Goal: Book appointment/travel/reservation

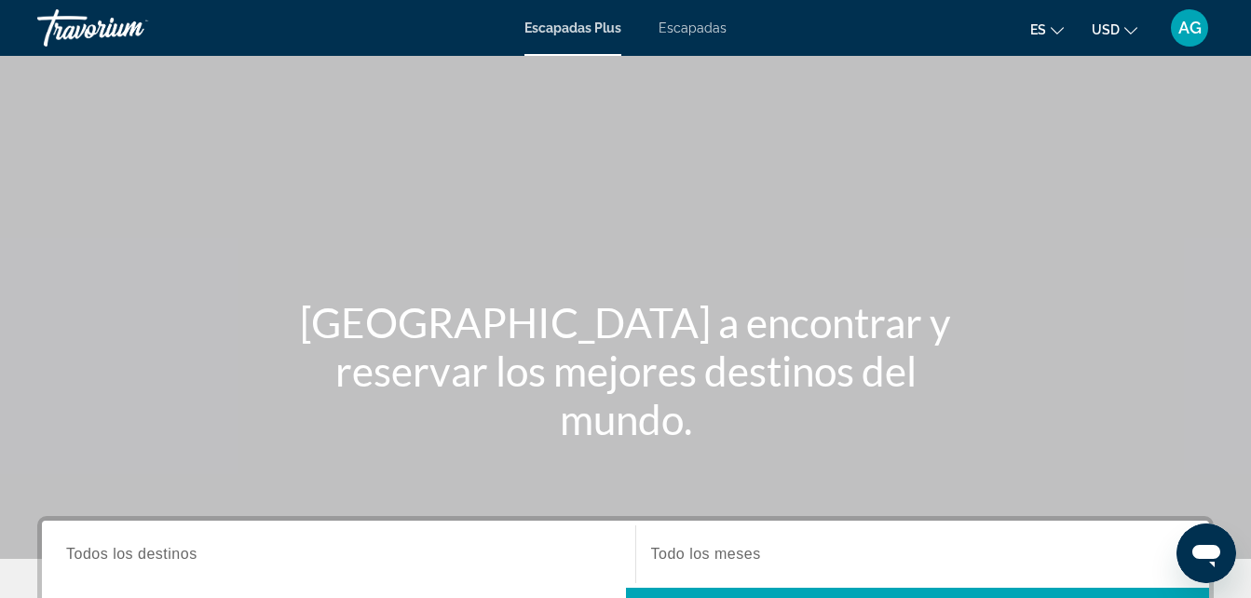
click at [693, 29] on span "Escapadas" at bounding box center [693, 27] width 68 height 15
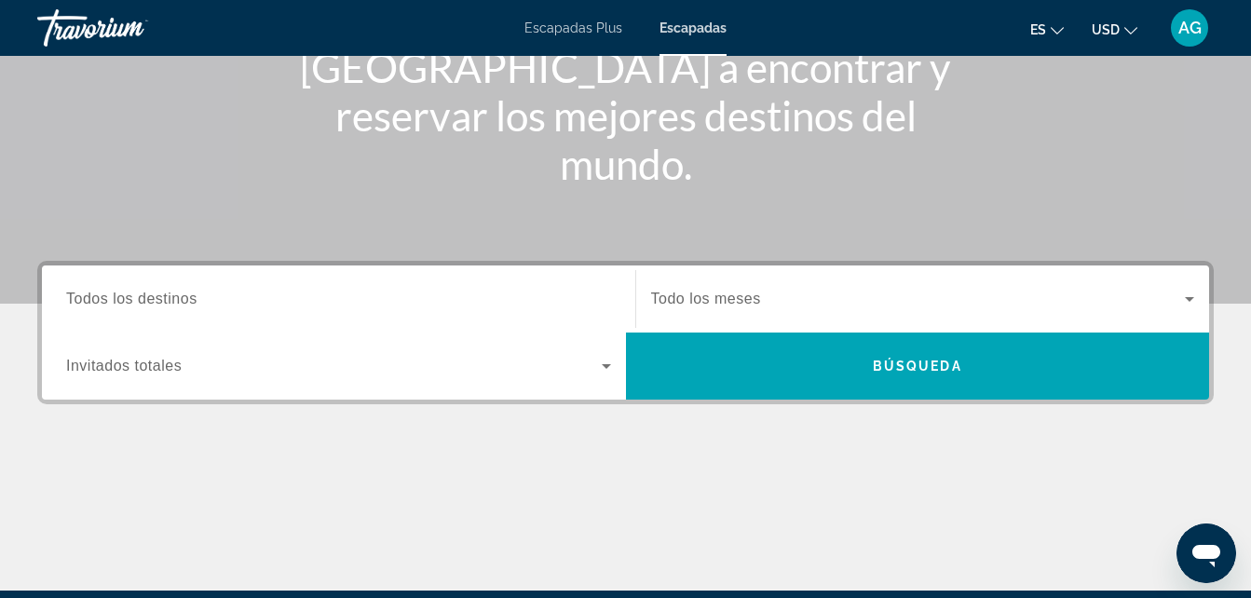
scroll to position [261, 0]
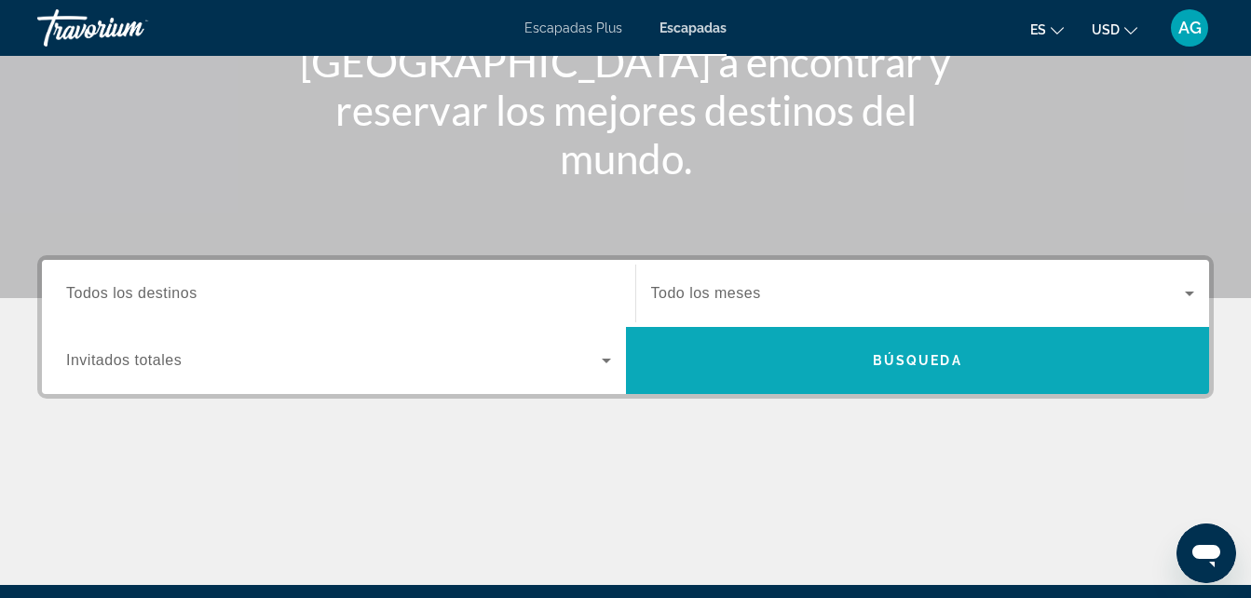
click at [780, 353] on span "Buscar" at bounding box center [918, 360] width 584 height 45
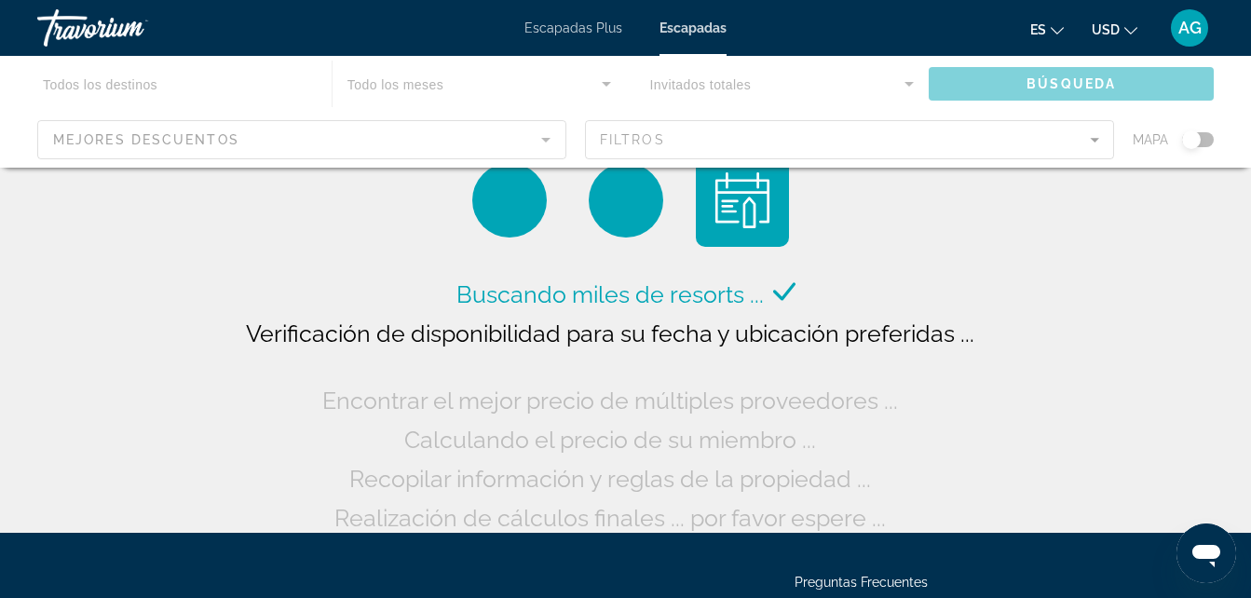
click at [76, 141] on div "Contenido principal" at bounding box center [625, 112] width 1251 height 112
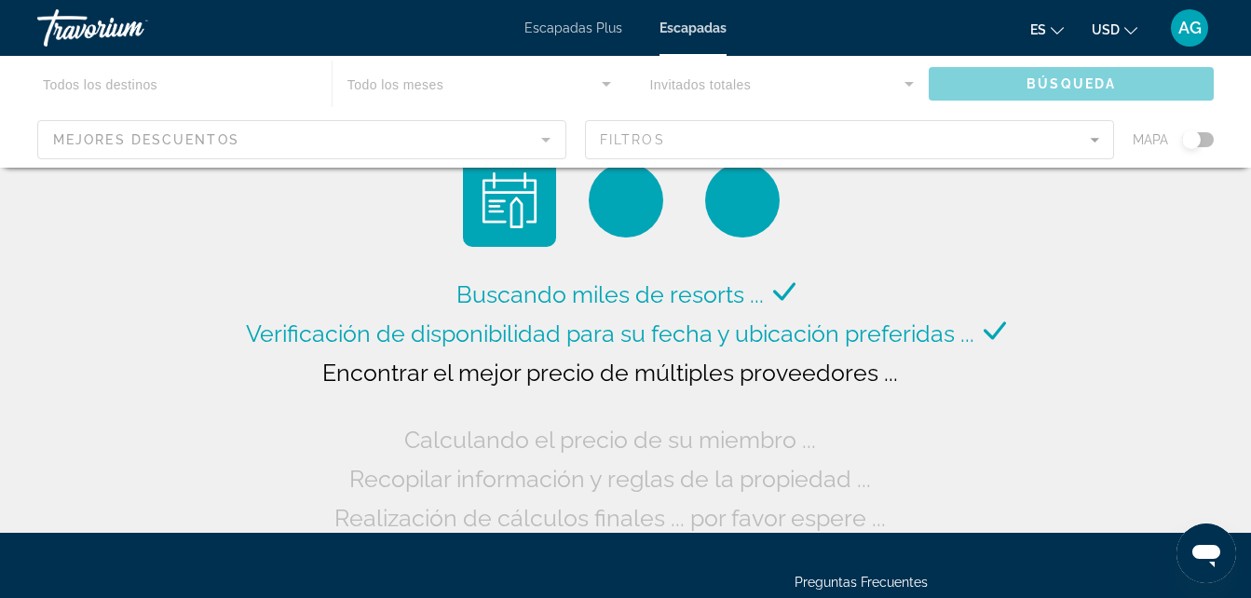
click at [546, 139] on div "Contenido principal" at bounding box center [625, 112] width 1251 height 112
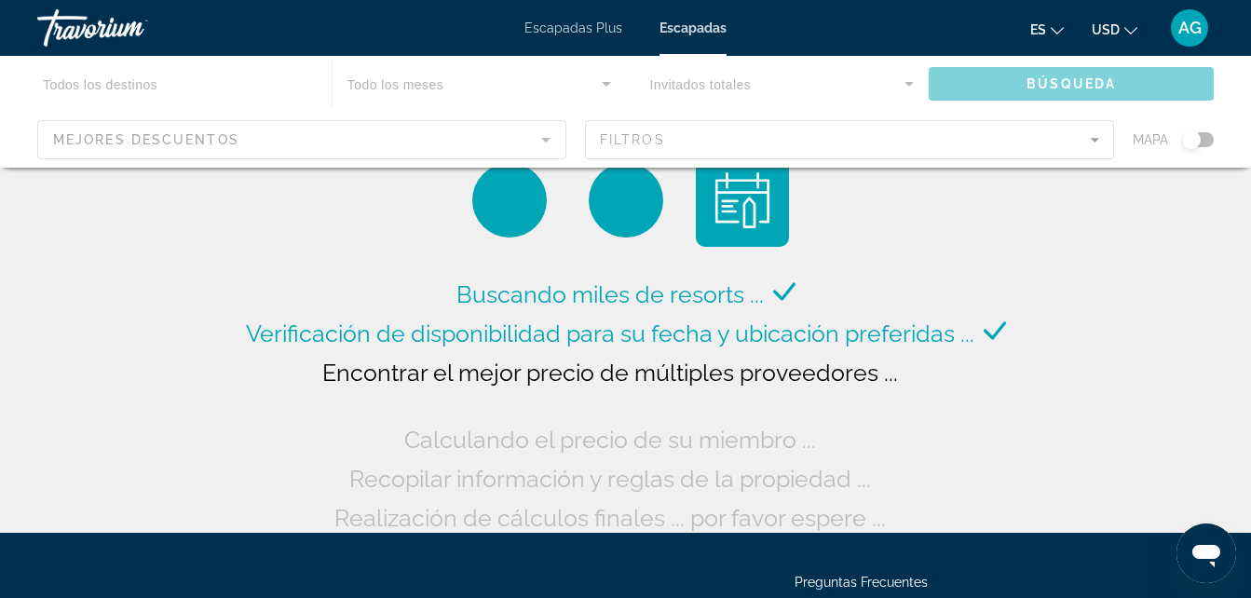
click at [546, 139] on div "Contenido principal" at bounding box center [625, 112] width 1251 height 112
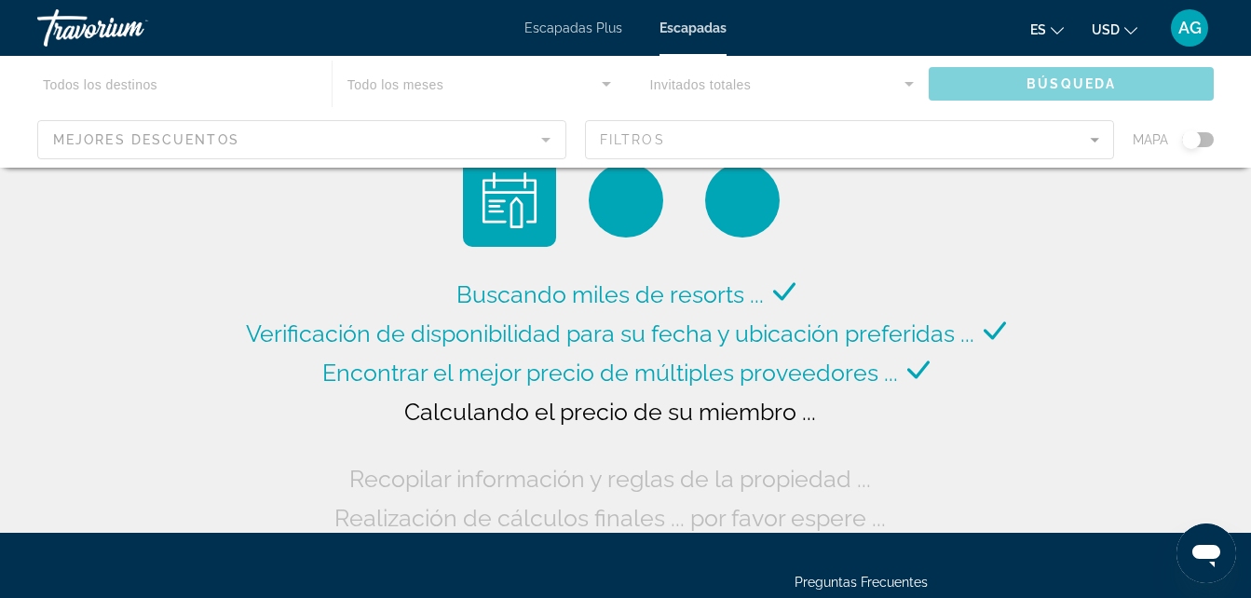
click at [546, 139] on div "Contenido principal" at bounding box center [625, 112] width 1251 height 112
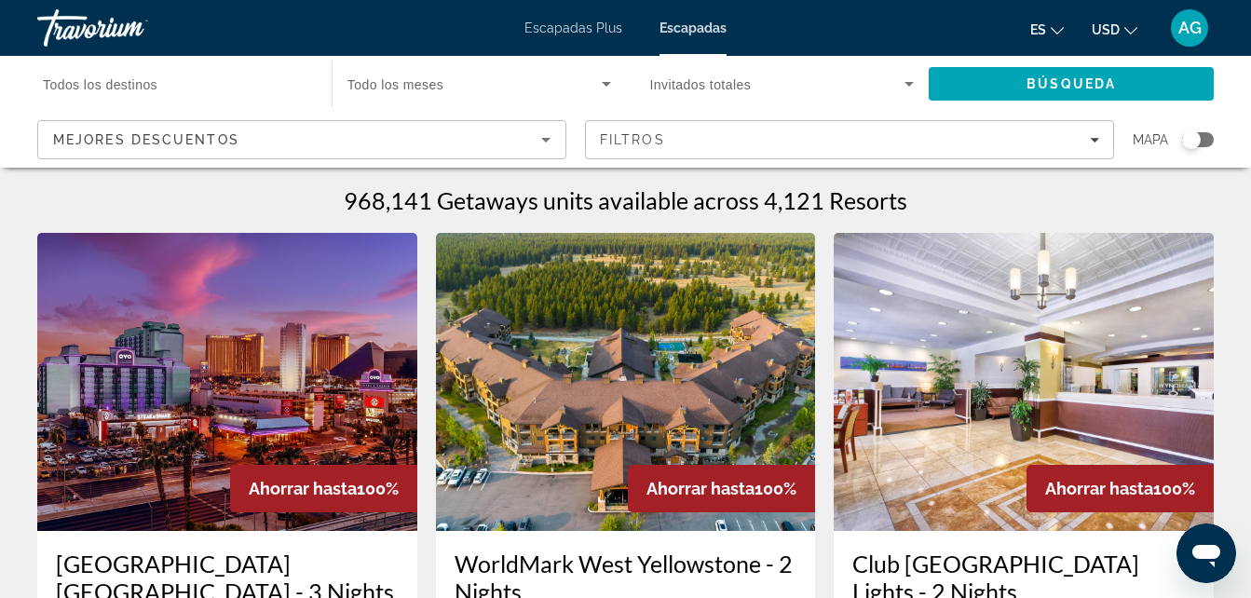
click at [541, 140] on icon "Ordenar por" at bounding box center [546, 140] width 22 height 22
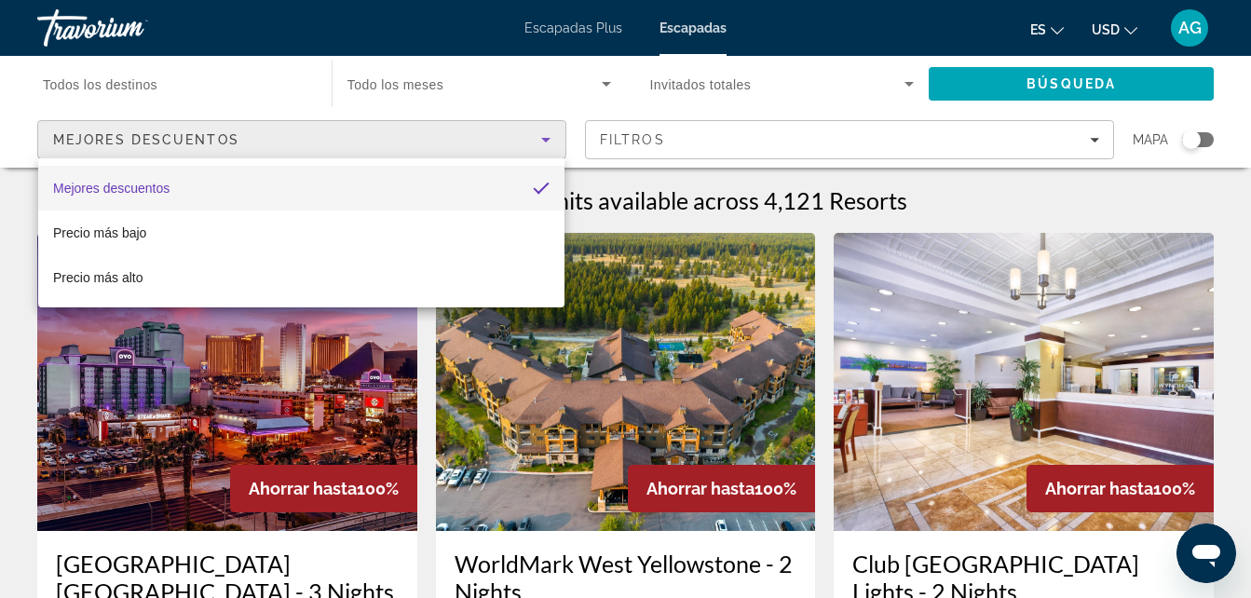
click at [906, 81] on div at bounding box center [625, 299] width 1251 height 598
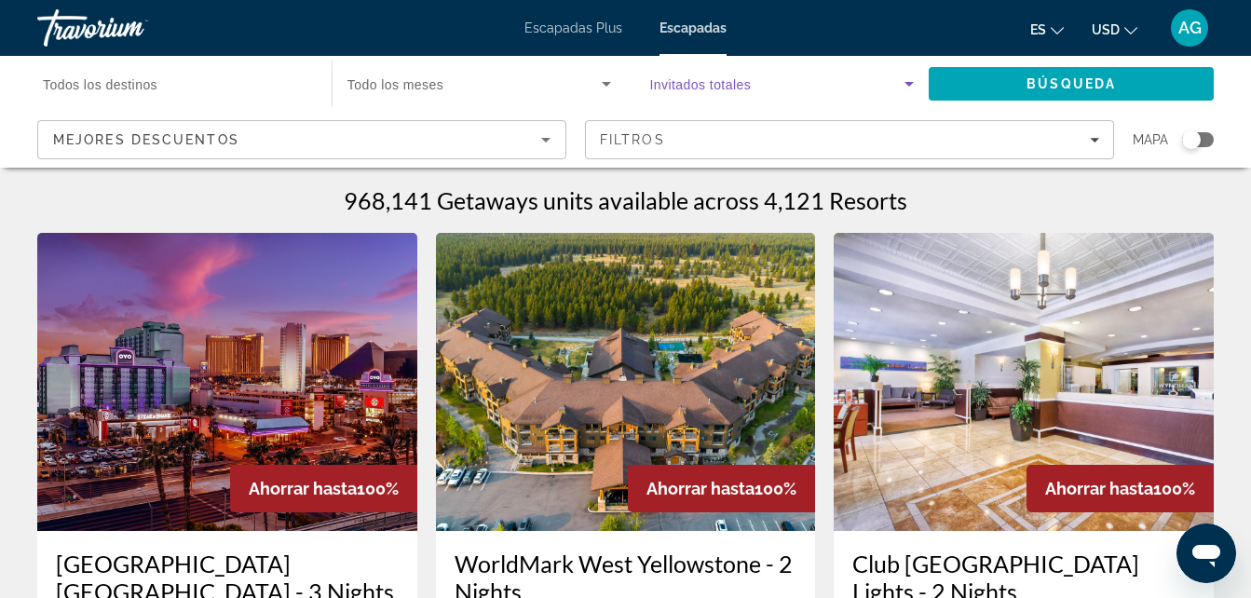
click at [906, 81] on icon "Widget de búsqueda" at bounding box center [909, 84] width 22 height 22
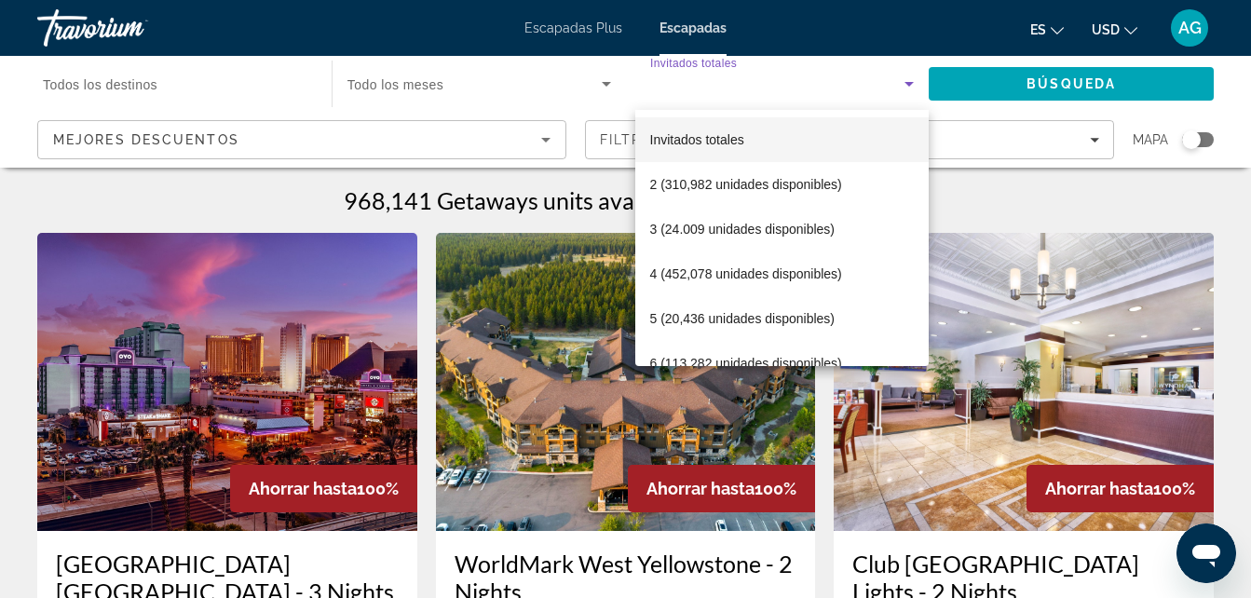
click at [1100, 132] on div at bounding box center [625, 299] width 1251 height 598
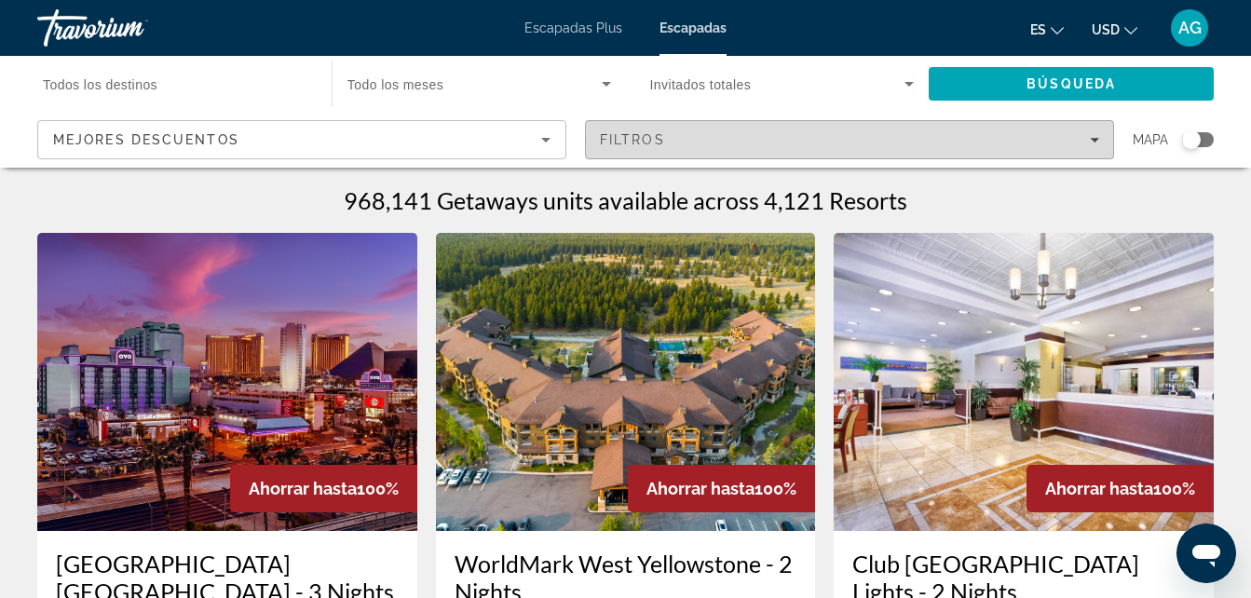
click at [1095, 142] on icon "Filtros" at bounding box center [1094, 139] width 9 height 9
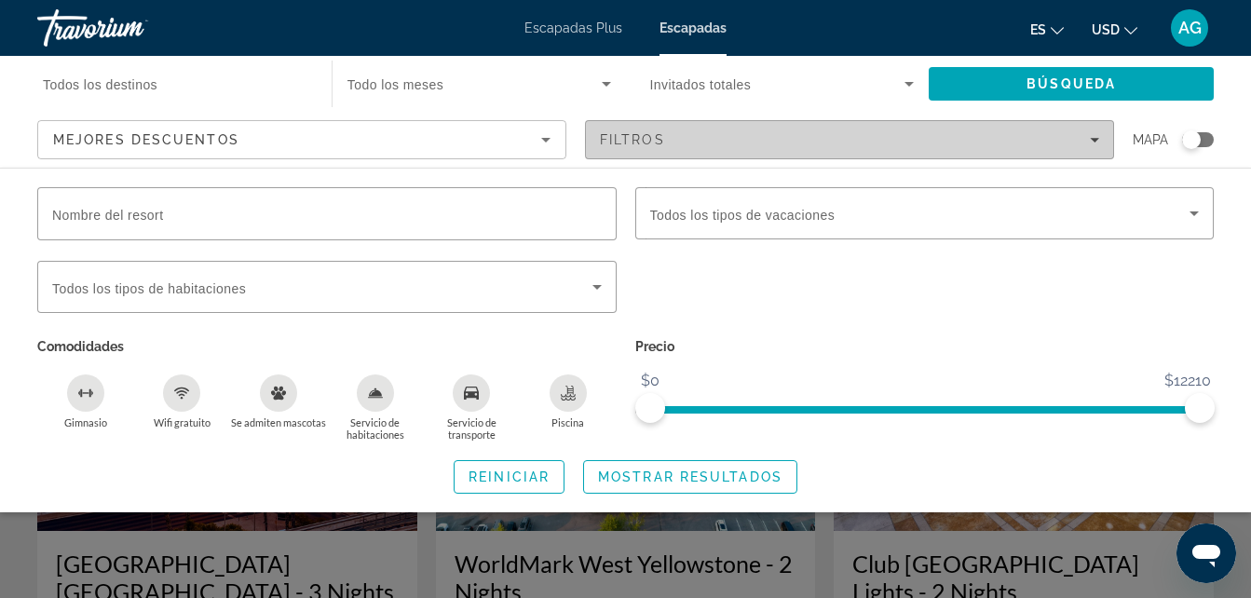
click at [1095, 142] on icon "Filtros" at bounding box center [1094, 139] width 9 height 9
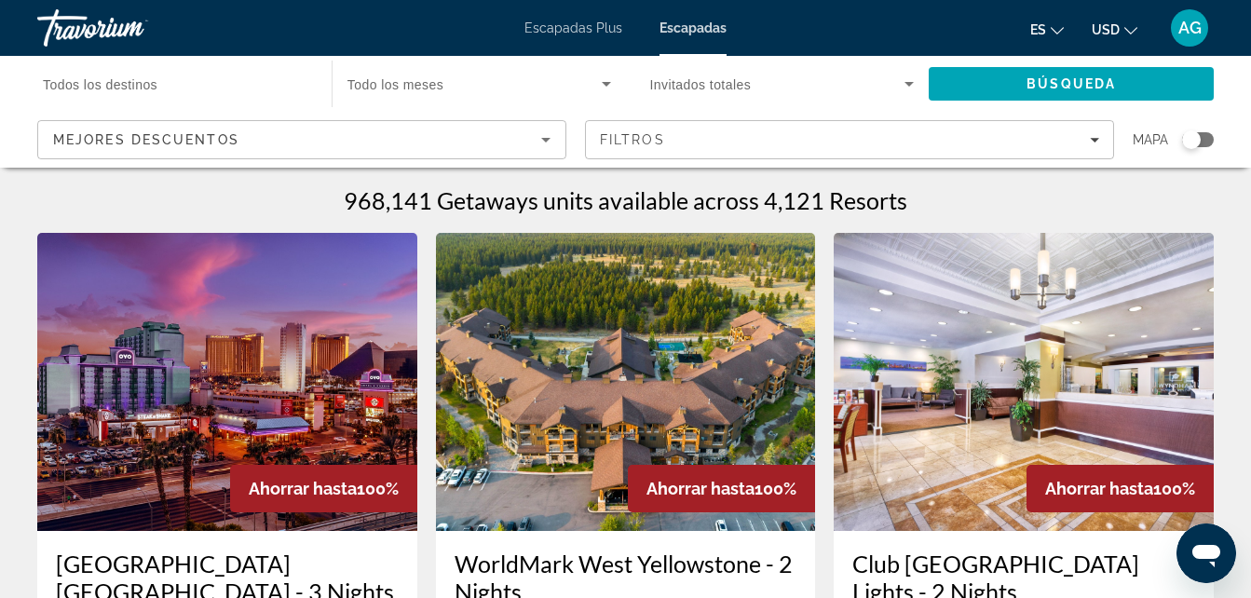
click at [120, 81] on span "Todos los destinos" at bounding box center [100, 84] width 115 height 15
click at [120, 81] on input "Destination Todos los destinos" at bounding box center [175, 85] width 265 height 22
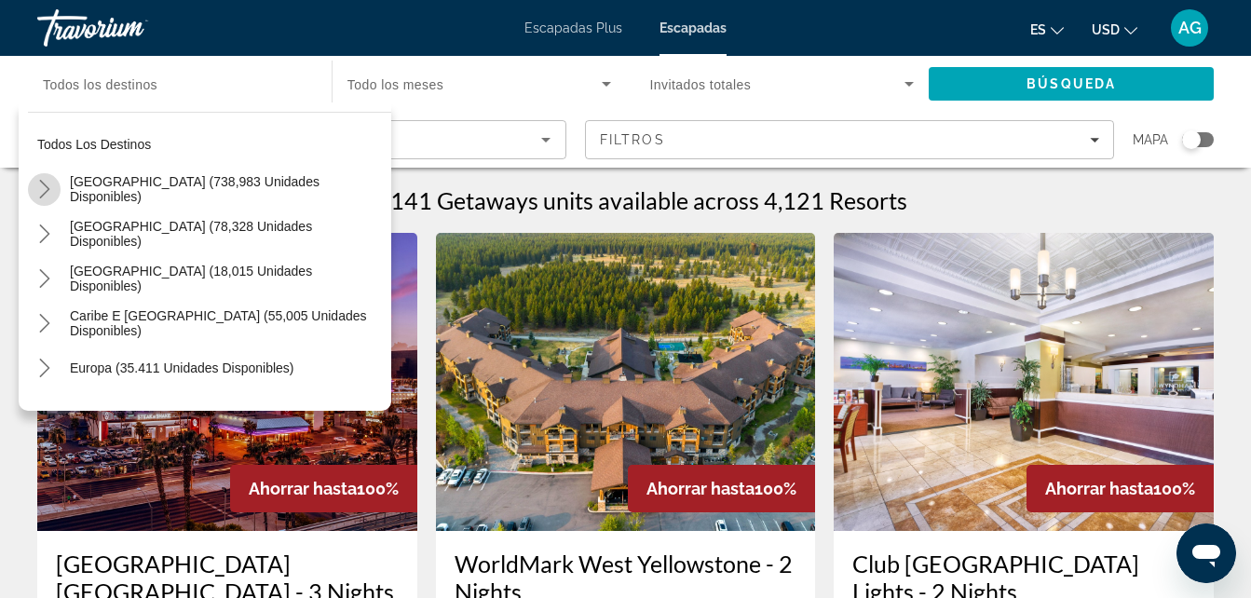
click at [60, 184] on mat-icon "Toggle Estados Unidos (738,983 unidades disponibles) submenu" at bounding box center [44, 189] width 33 height 33
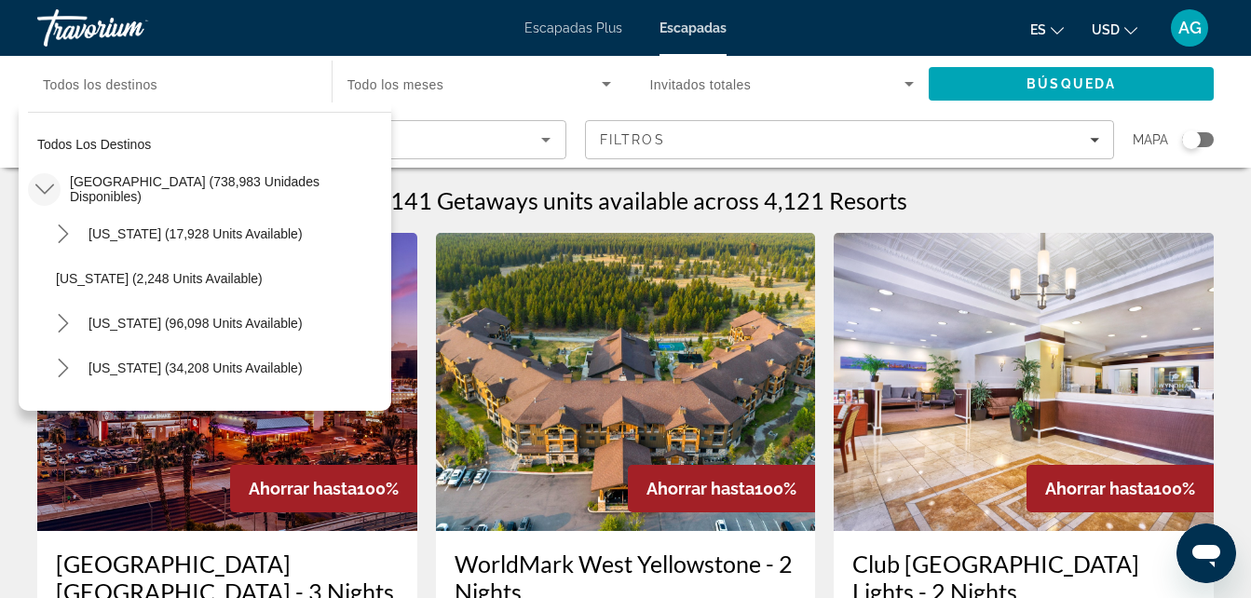
scroll to position [54, 0]
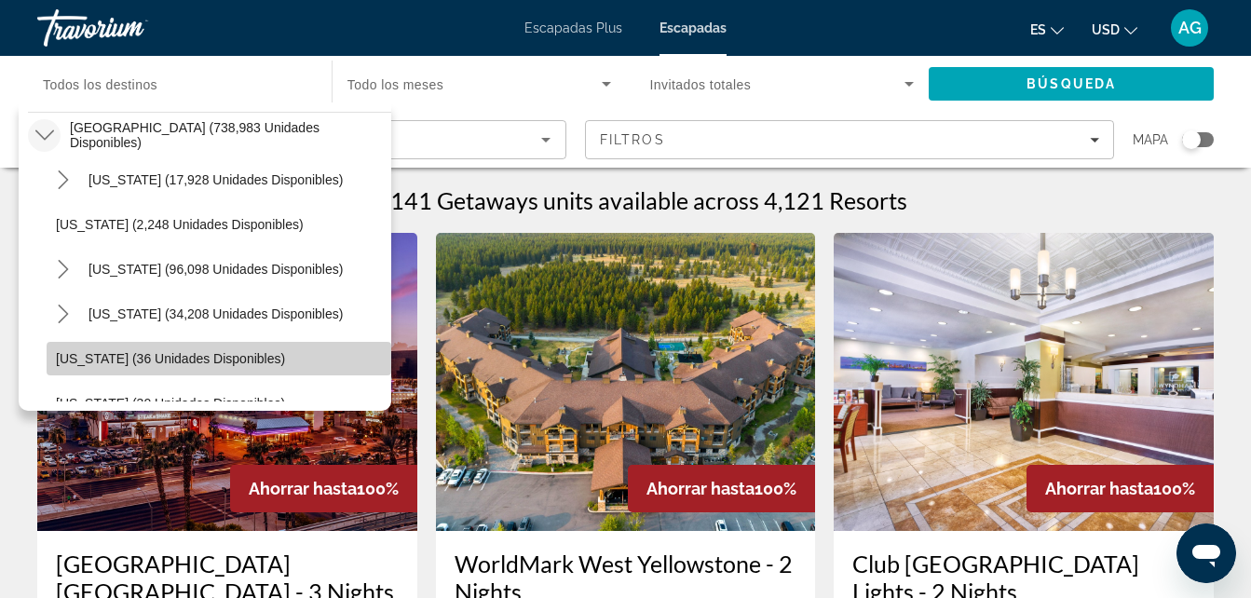
click at [369, 380] on span "Selecciona destino: Connecticut (36 unidades disponibles)" at bounding box center [219, 358] width 345 height 45
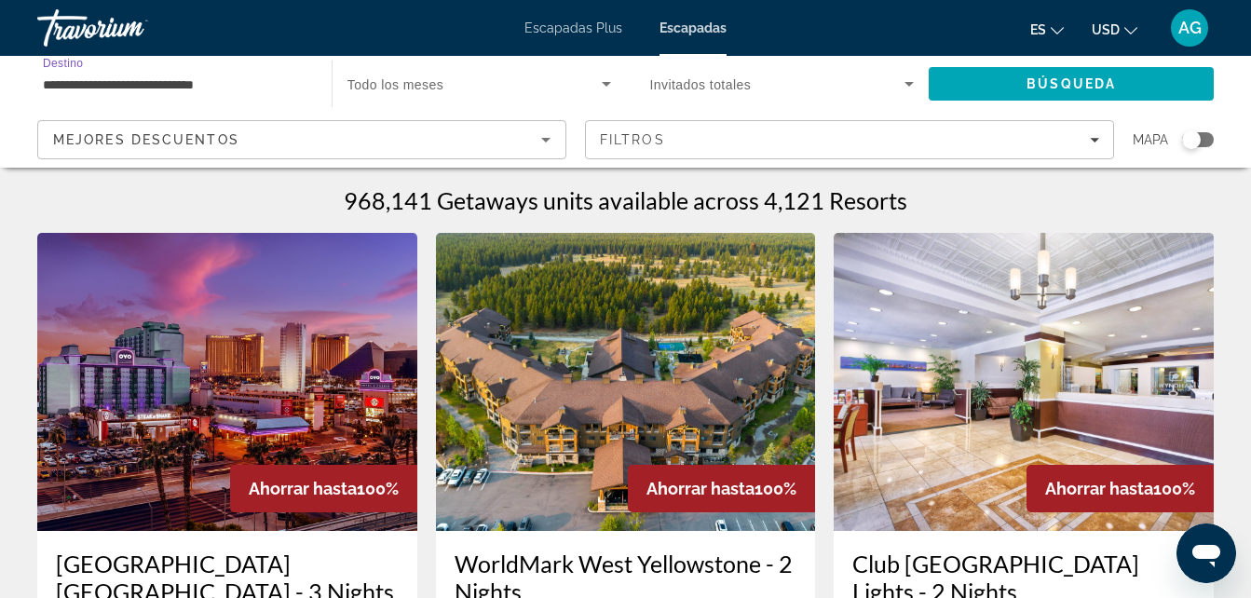
click at [227, 74] on input "**********" at bounding box center [175, 85] width 265 height 22
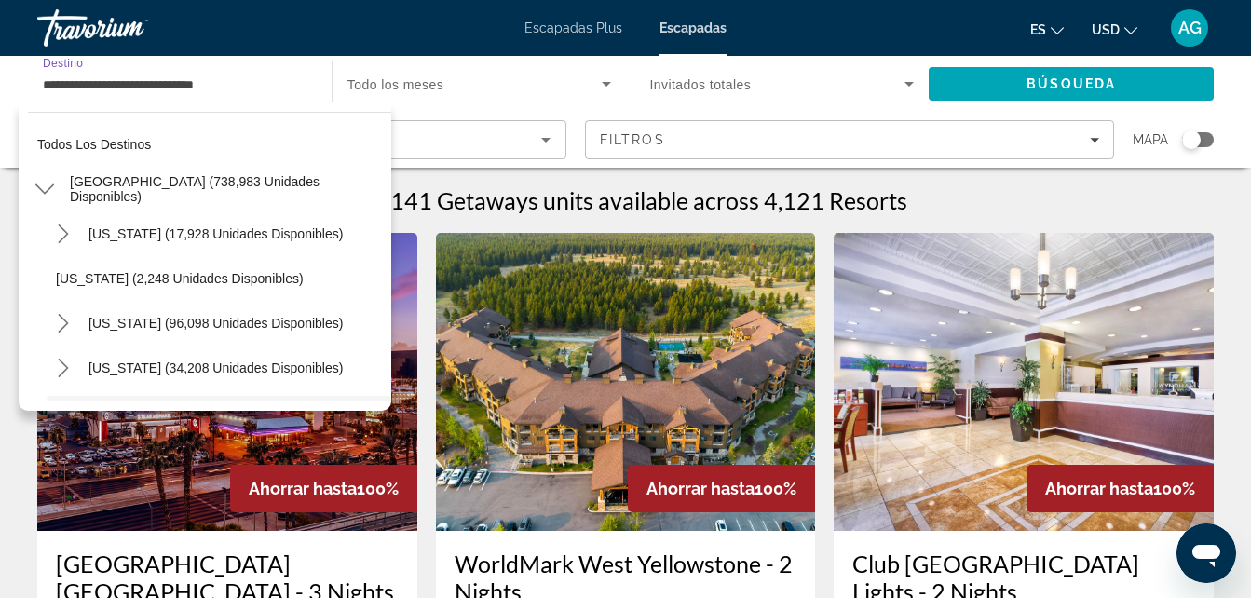
scroll to position [156, 0]
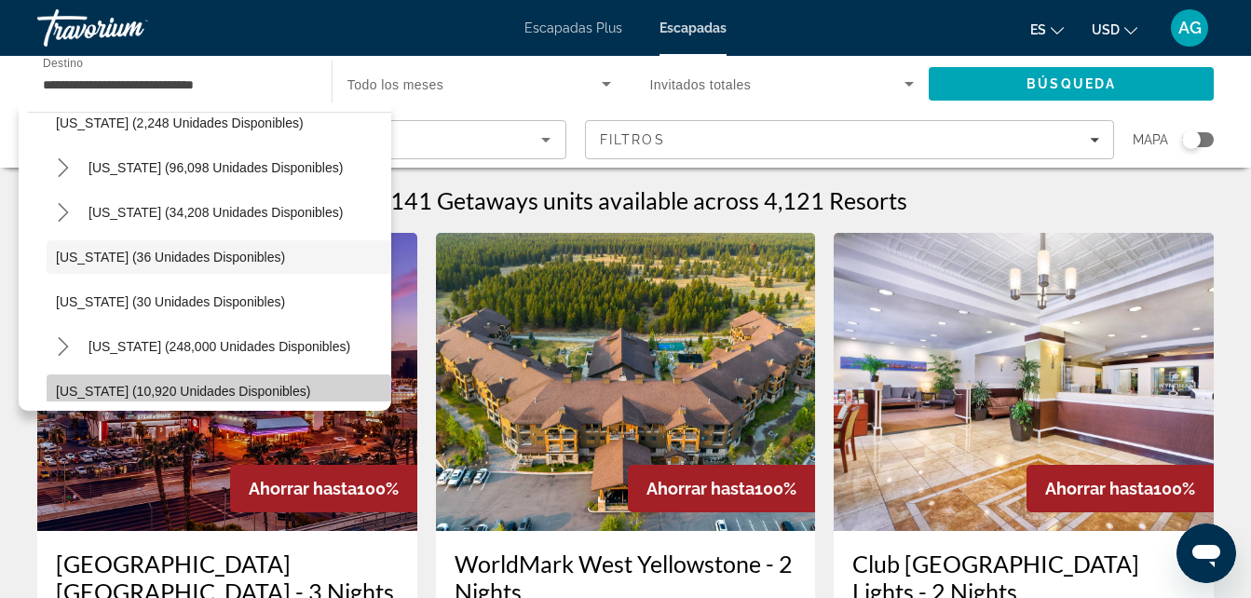
click at [376, 389] on span "Selecciona destino: Georgia (10.920 unidades disponibles)" at bounding box center [219, 391] width 345 height 45
type input "**********"
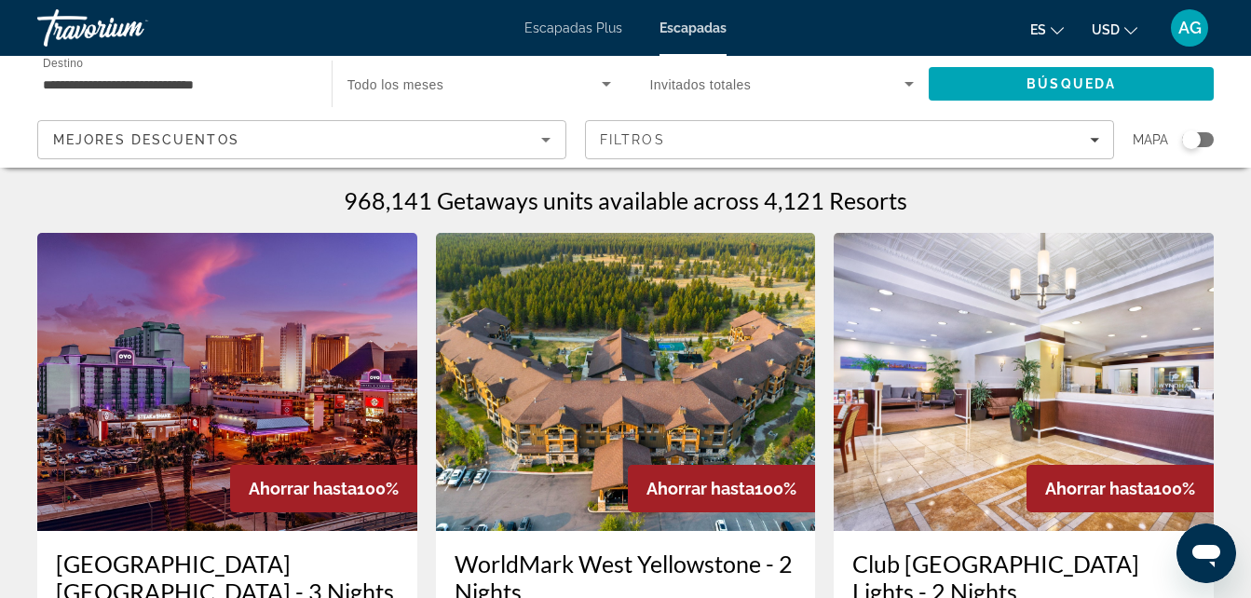
click at [376, 389] on img "Contenido principal" at bounding box center [227, 382] width 380 height 298
click at [376, 389] on div "**********" at bounding box center [625, 299] width 1251 height 598
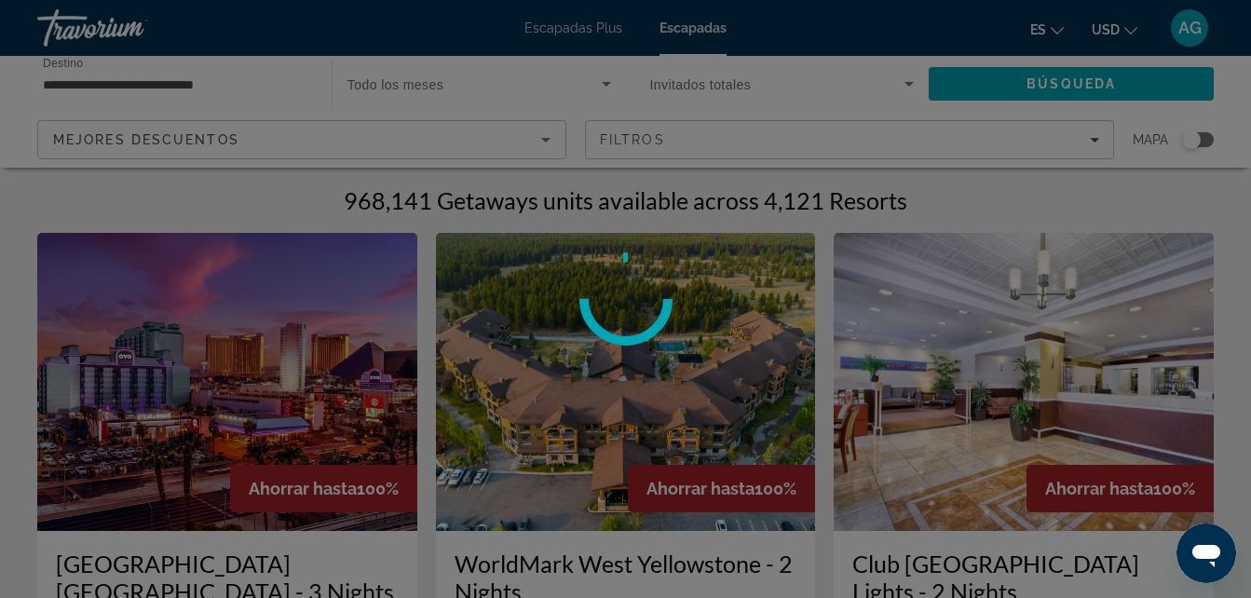
click at [376, 389] on div at bounding box center [625, 299] width 1251 height 598
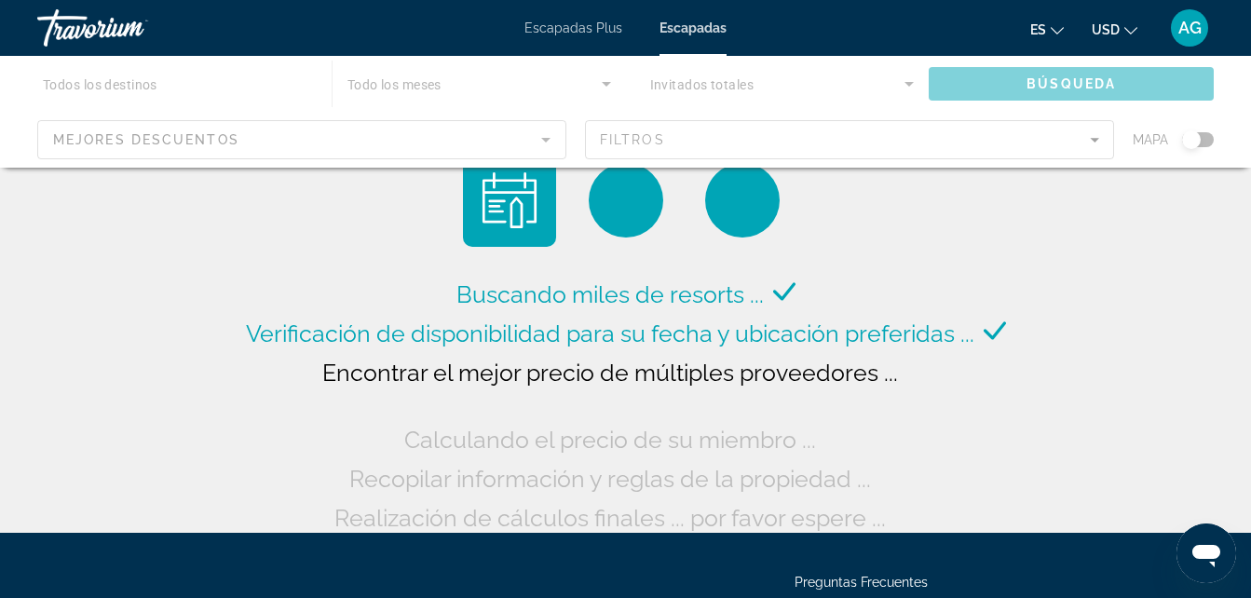
click at [142, 81] on div "Contenido principal" at bounding box center [625, 112] width 1251 height 112
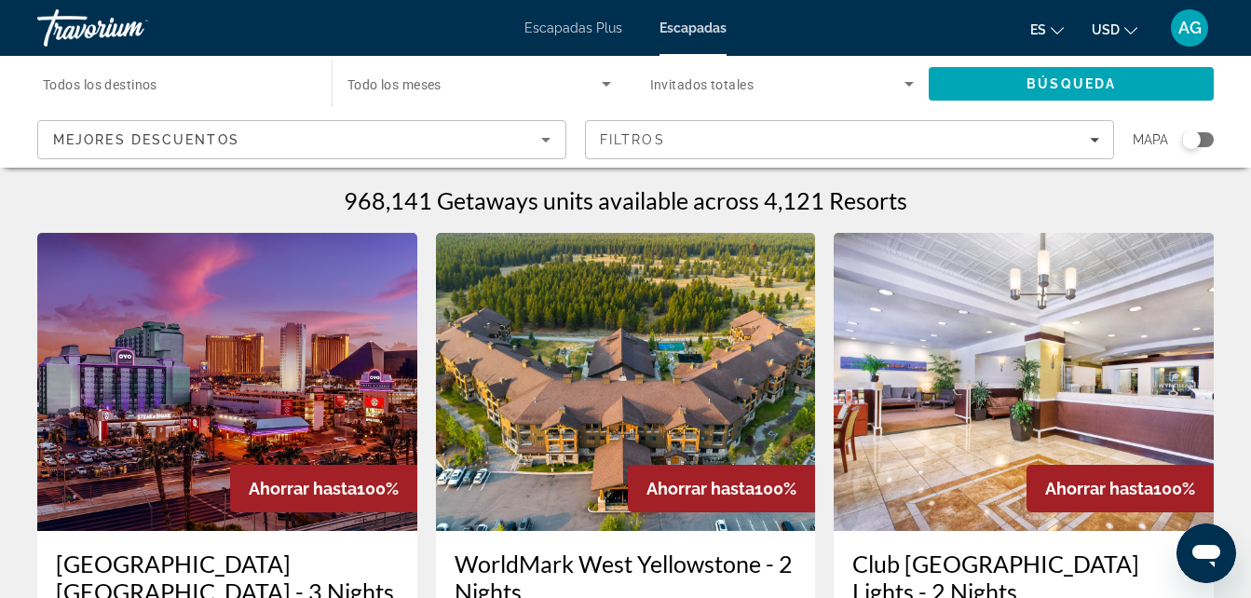
click at [105, 90] on span "Todos los destinos" at bounding box center [100, 84] width 115 height 15
click at [105, 90] on input "Destination Todos los destinos" at bounding box center [175, 85] width 265 height 22
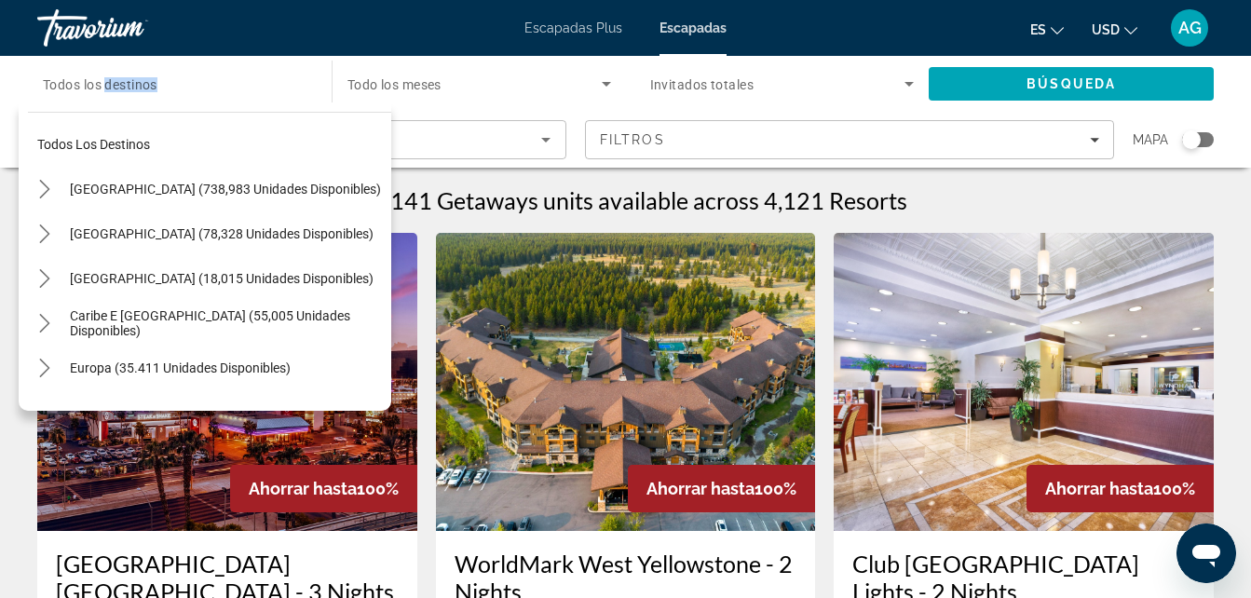
click at [105, 90] on span "Todos los destinos" at bounding box center [100, 84] width 115 height 15
click at [105, 90] on input "Destination Todos los destinos" at bounding box center [175, 85] width 265 height 22
click at [42, 184] on icon "Toggle Estados Unidos (738,983 unidades disponibles) submenu" at bounding box center [44, 189] width 19 height 19
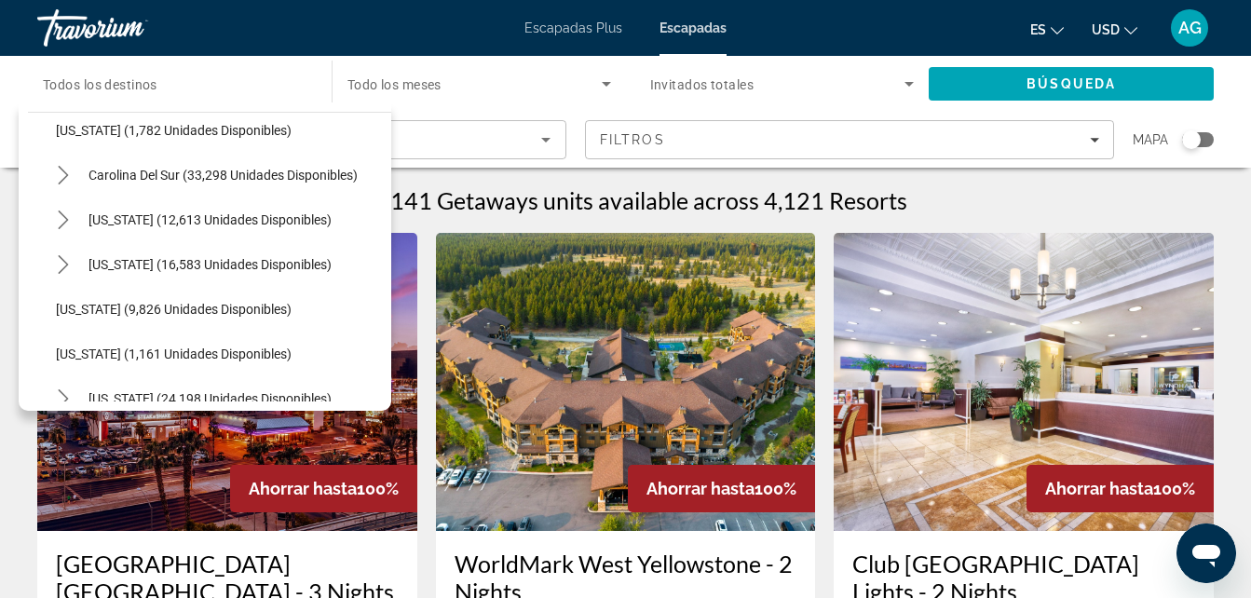
scroll to position [1594, 0]
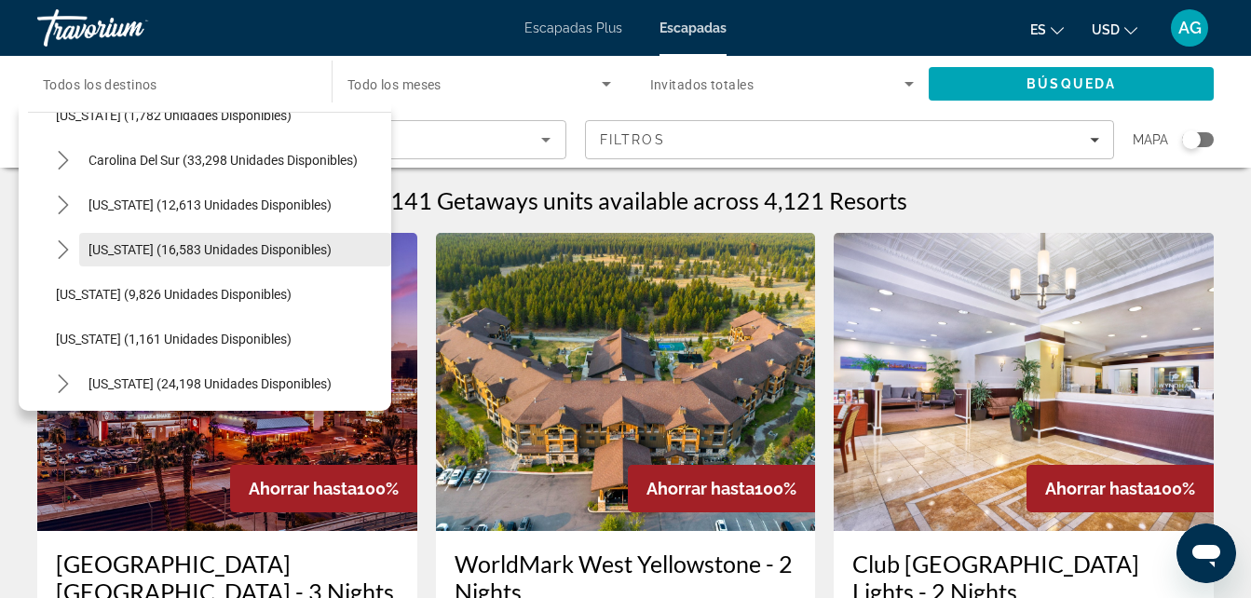
click at [139, 258] on span "Selecciona destino: Texas (16,583 unidades disponibles)" at bounding box center [235, 249] width 312 height 45
type input "**********"
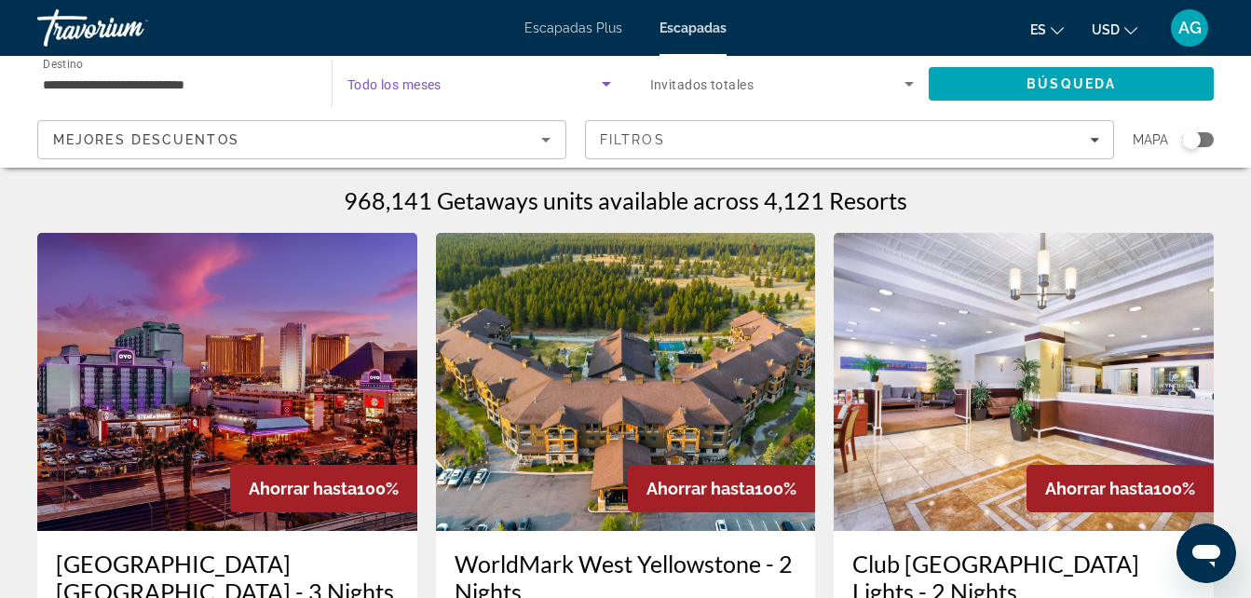
click at [556, 76] on span "Widget de búsqueda" at bounding box center [474, 84] width 254 height 22
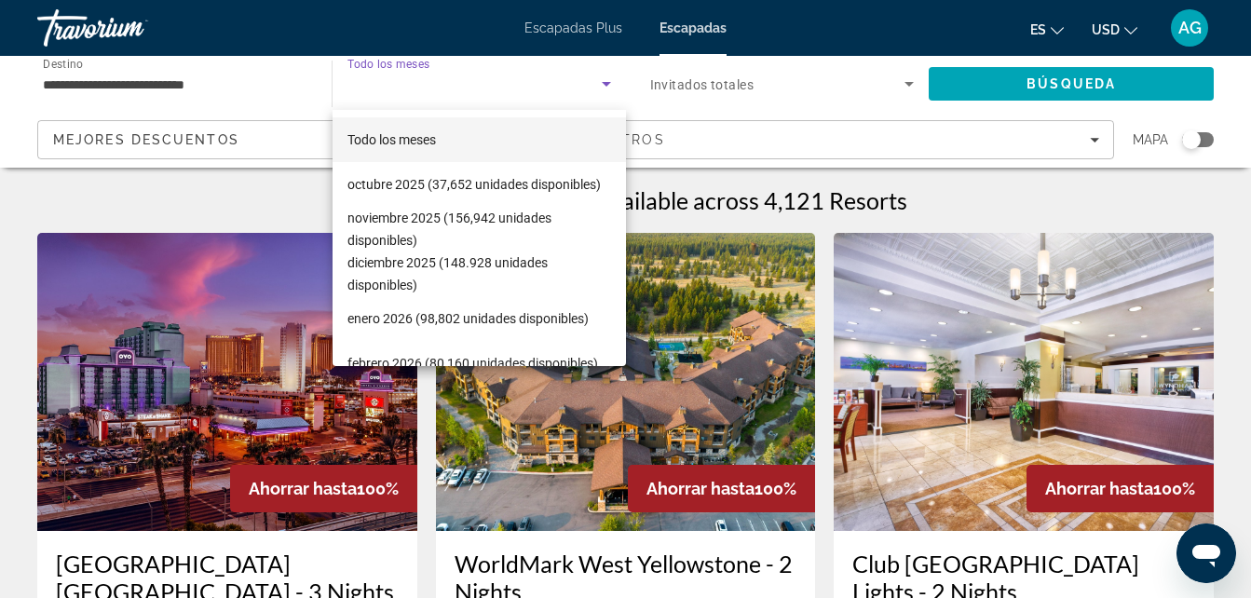
click at [901, 87] on div at bounding box center [625, 299] width 1251 height 598
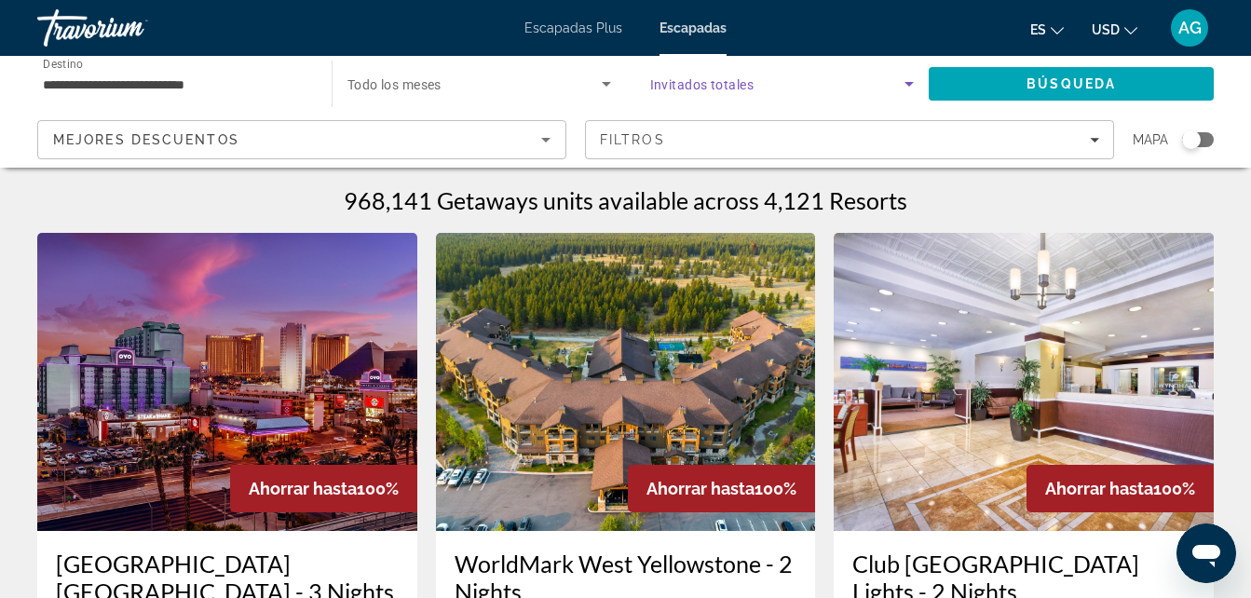
click at [904, 79] on icon "Widget de búsqueda" at bounding box center [909, 84] width 22 height 22
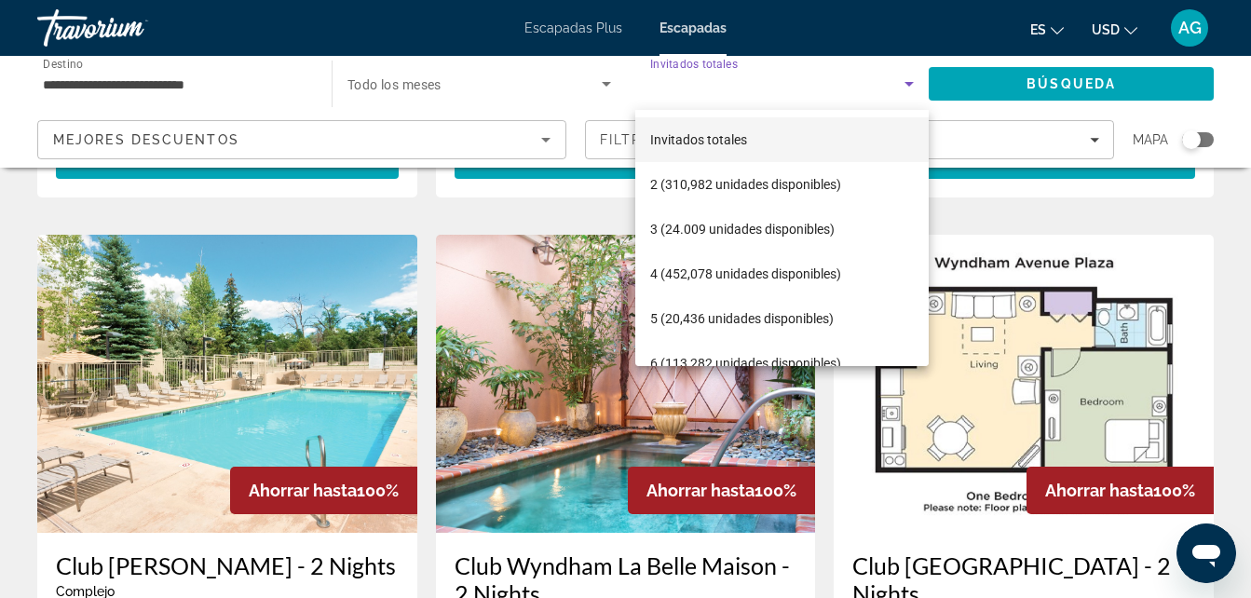
scroll to position [708, 0]
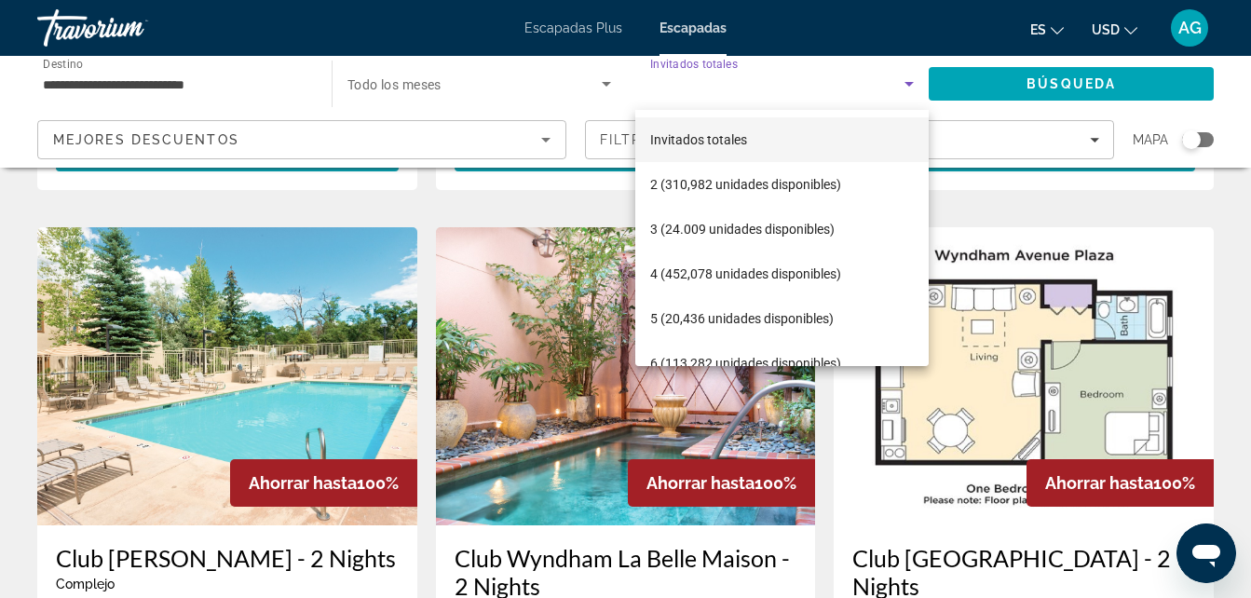
click at [1124, 82] on div at bounding box center [625, 299] width 1251 height 598
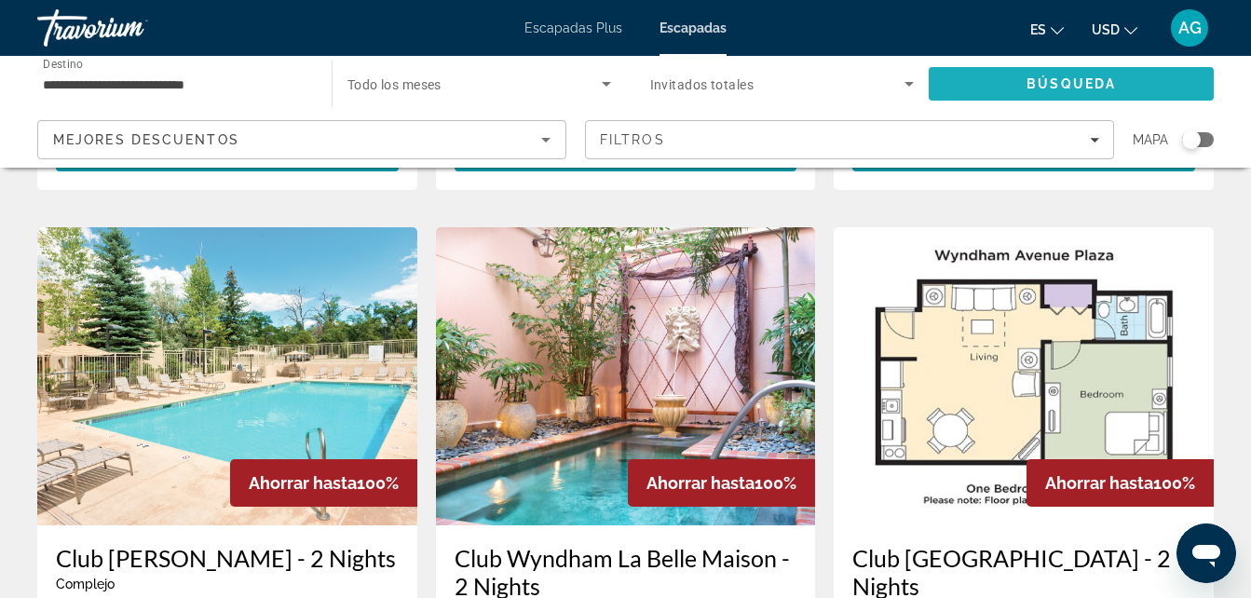
click at [1124, 82] on span "Buscar" at bounding box center [1071, 83] width 285 height 45
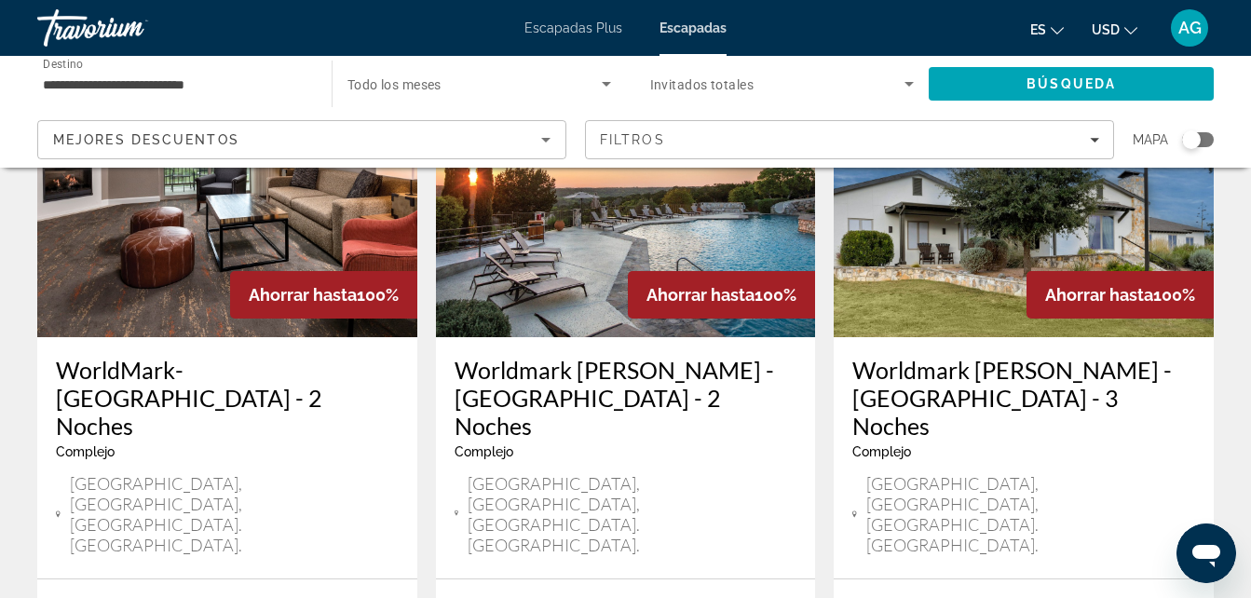
scroll to position [224, 0]
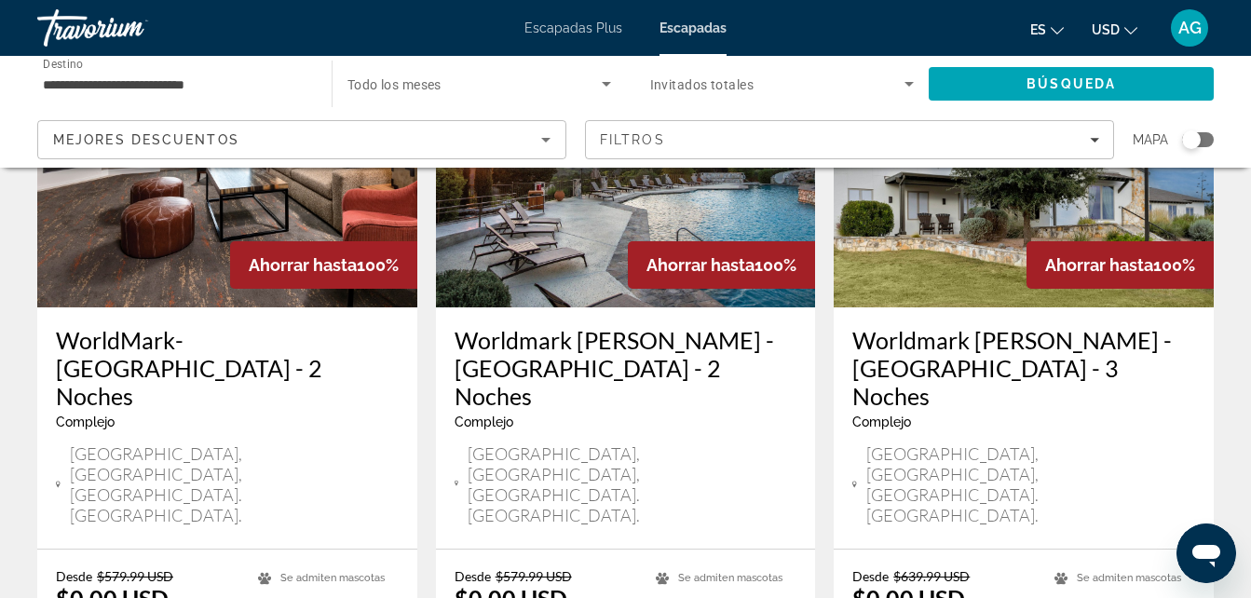
click at [624, 234] on img "Contenido principal" at bounding box center [626, 158] width 380 height 298
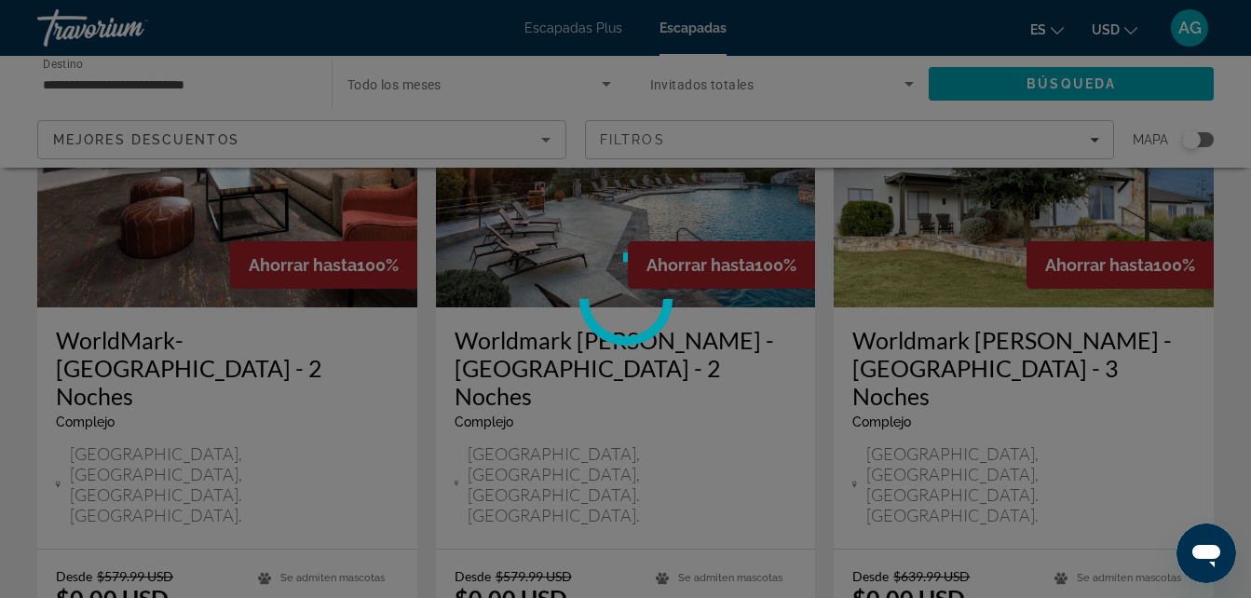
click at [624, 234] on div "**********" at bounding box center [625, 75] width 1251 height 598
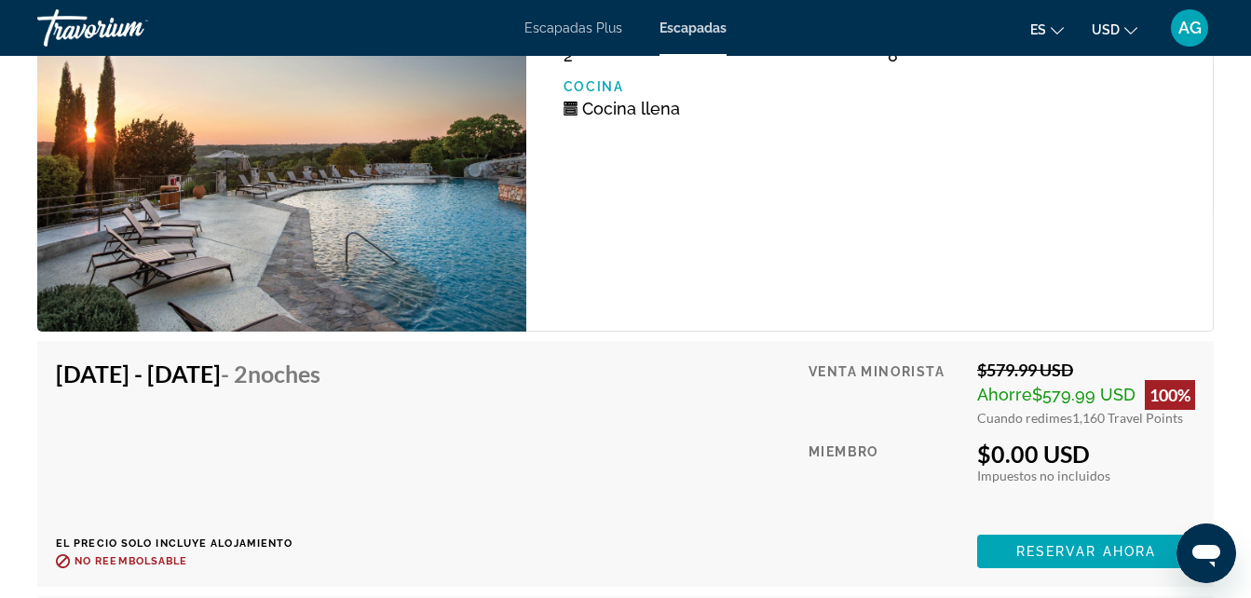
scroll to position [3586, 0]
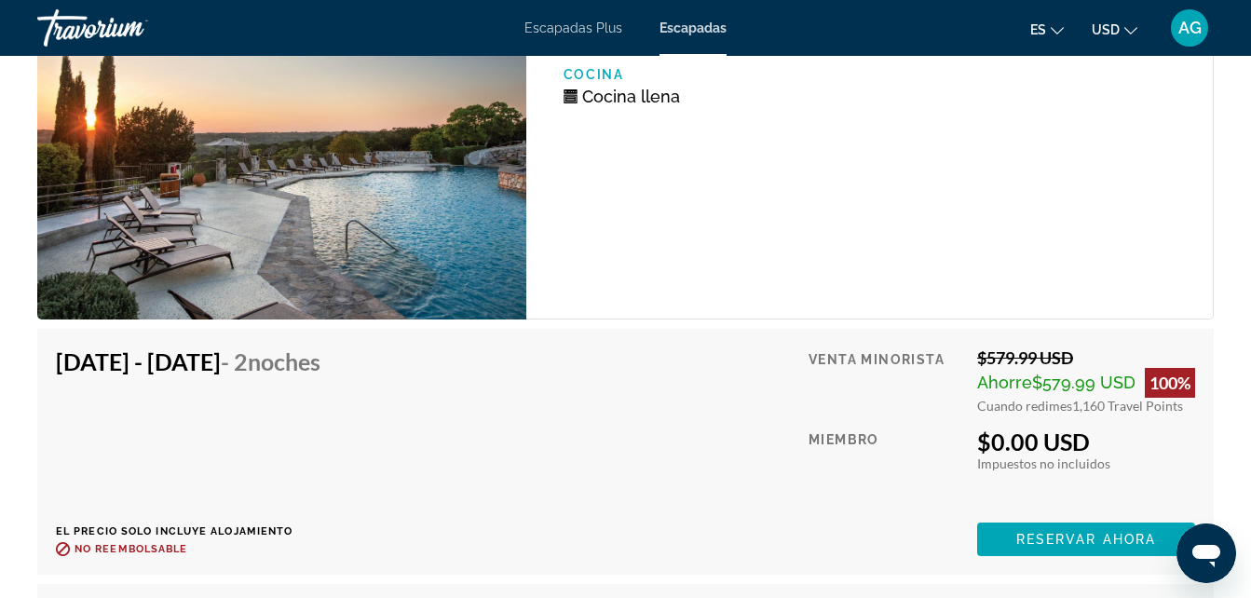
click at [574, 426] on div "Oct 26, 2025 - Oct 28, 2025 - 2 noches El precio solo incluye alojamiento Reemb…" at bounding box center [625, 451] width 1139 height 209
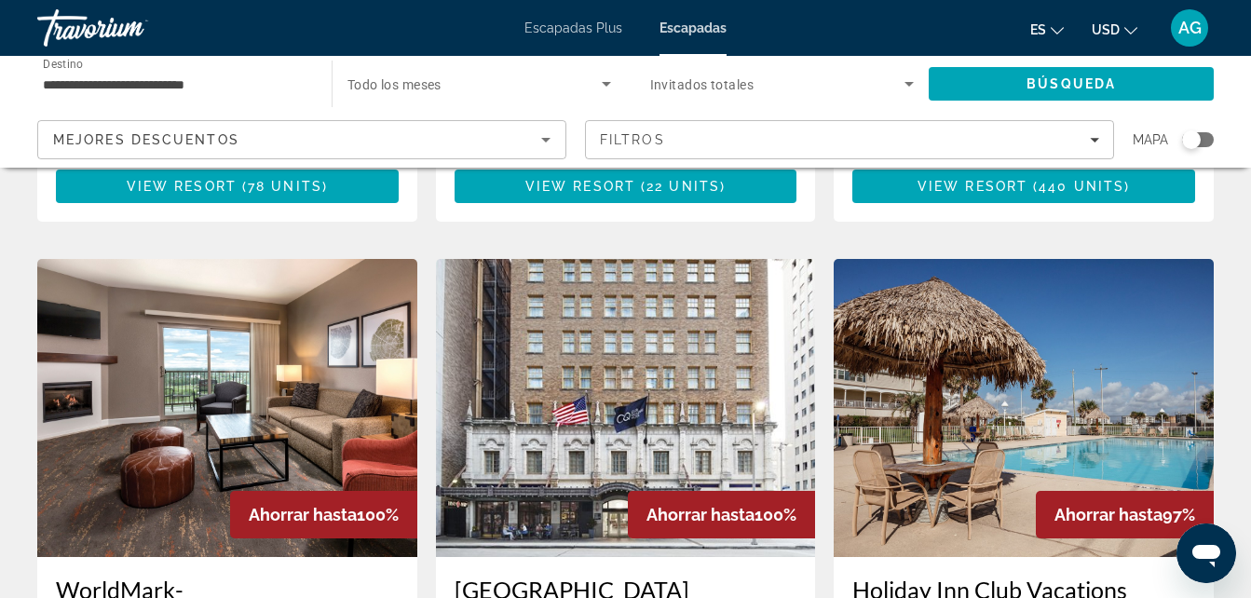
scroll to position [2074, 0]
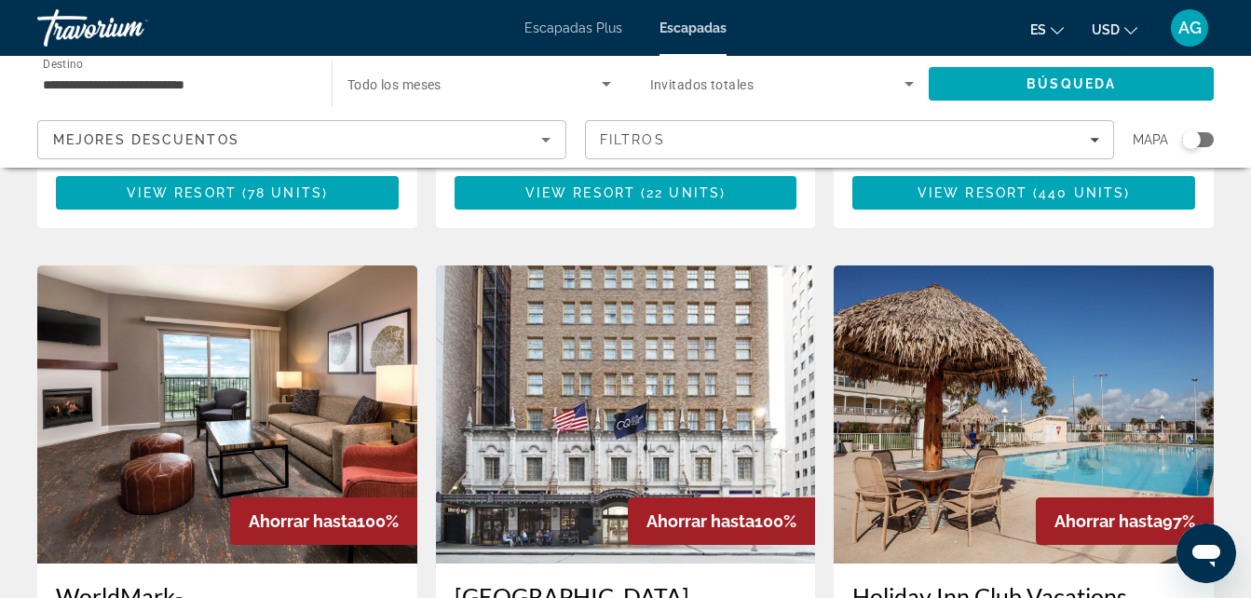
click at [1044, 282] on img "Contenido principal" at bounding box center [1024, 414] width 380 height 298
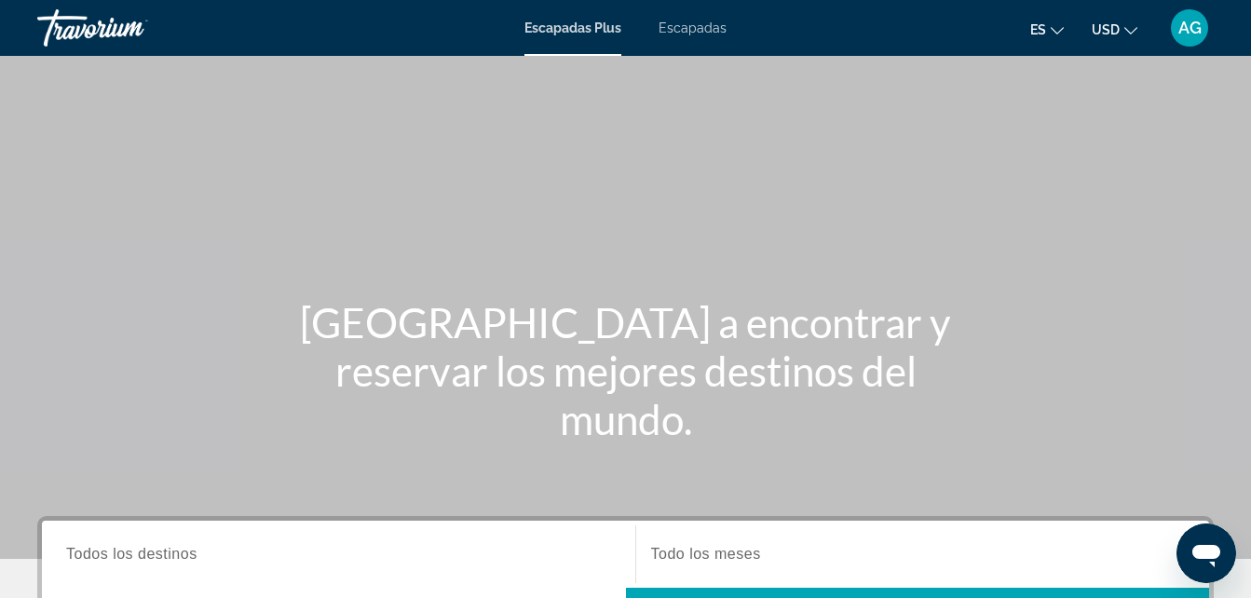
click at [717, 24] on span "Escapadas" at bounding box center [693, 27] width 68 height 15
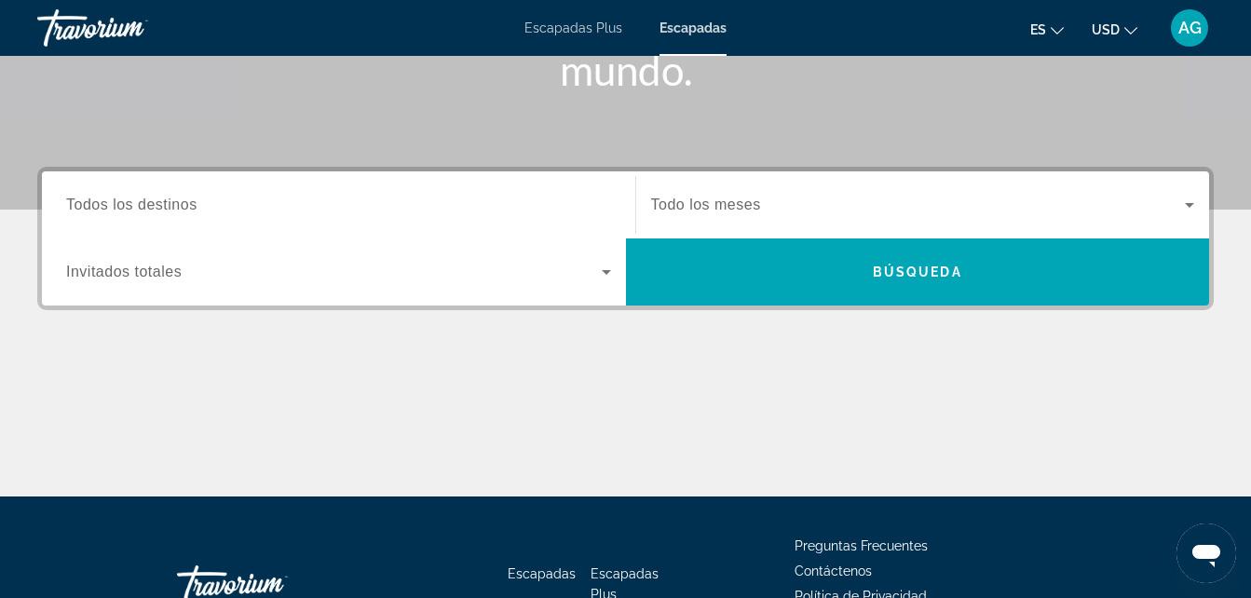
scroll to position [373, 0]
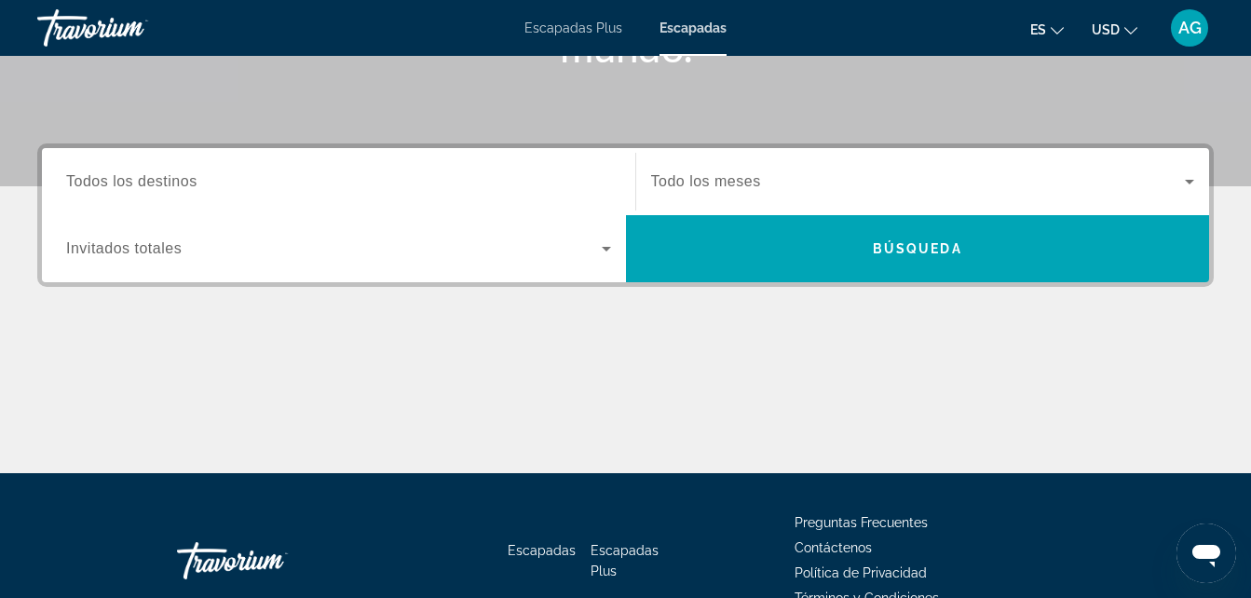
click at [111, 174] on span "Todos los destinos" at bounding box center [131, 181] width 131 height 16
click at [111, 174] on input "Destination Todos los destinos" at bounding box center [338, 182] width 545 height 22
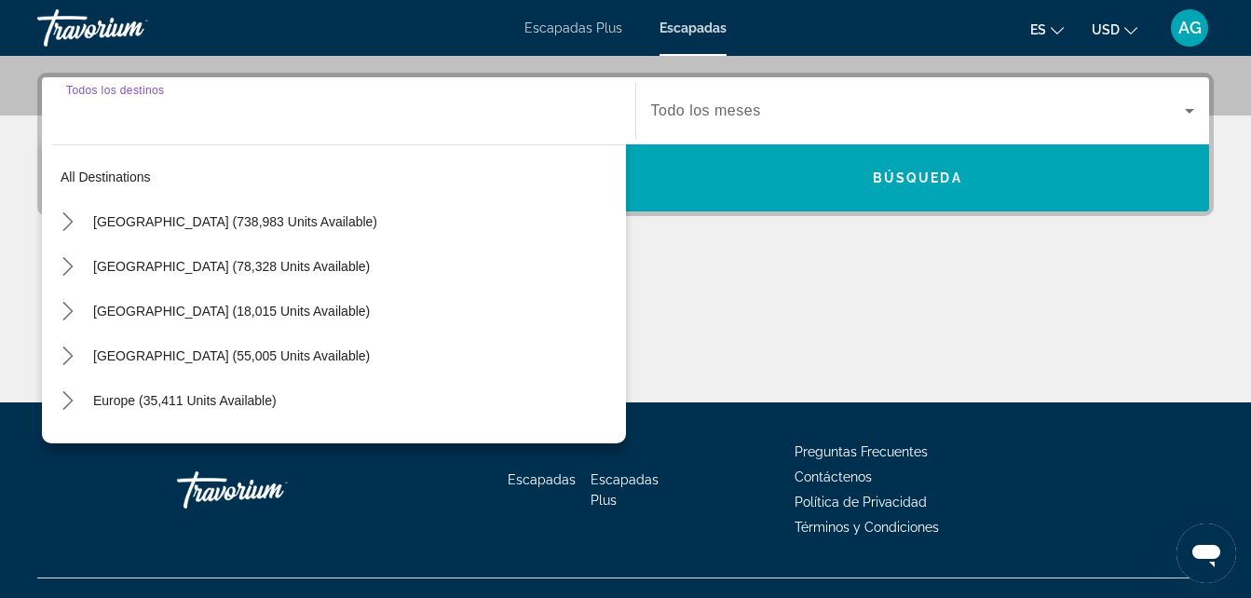
scroll to position [455, 0]
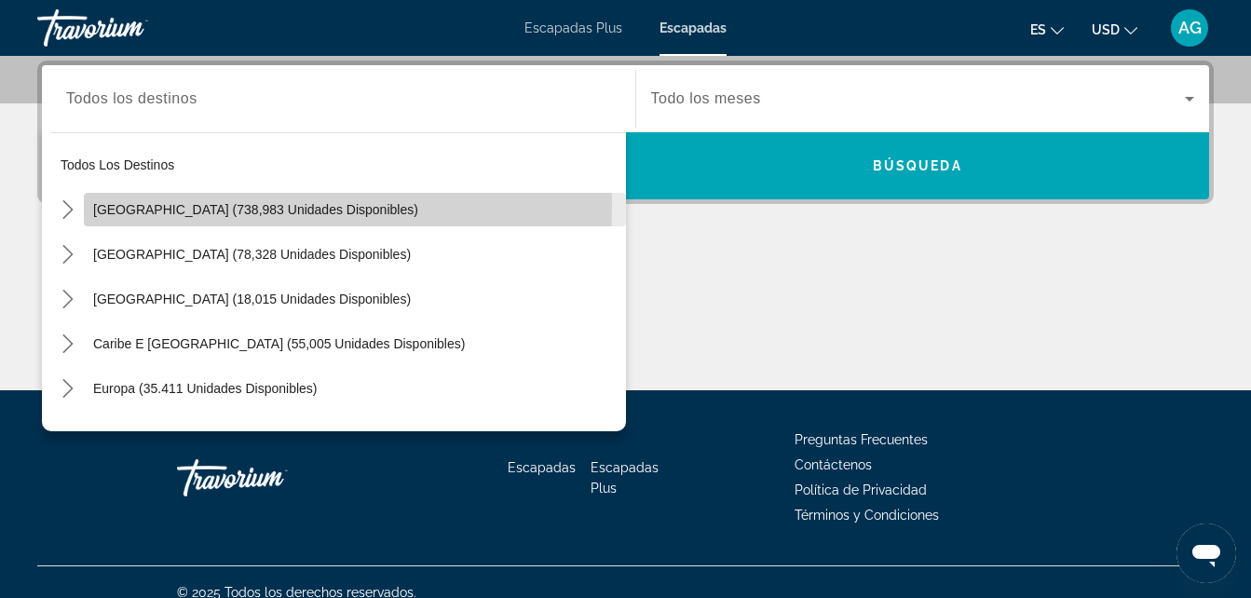
click at [98, 206] on span "Estados Unidos (738,983 unidades disponibles)" at bounding box center [255, 209] width 325 height 15
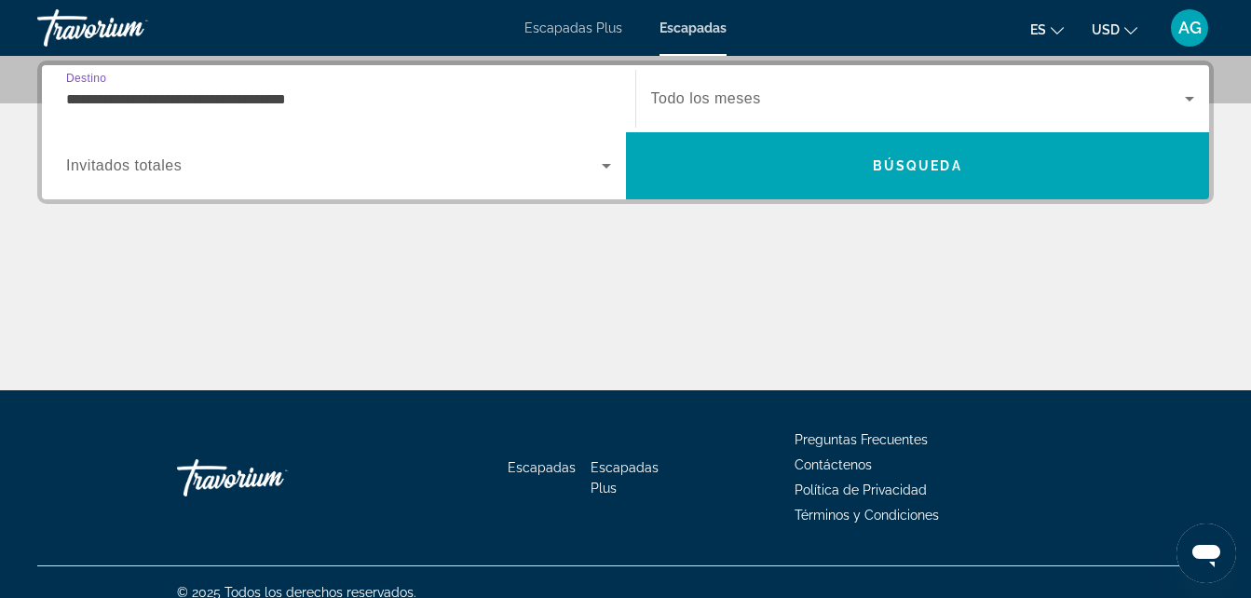
click at [289, 100] on input "**********" at bounding box center [338, 99] width 545 height 22
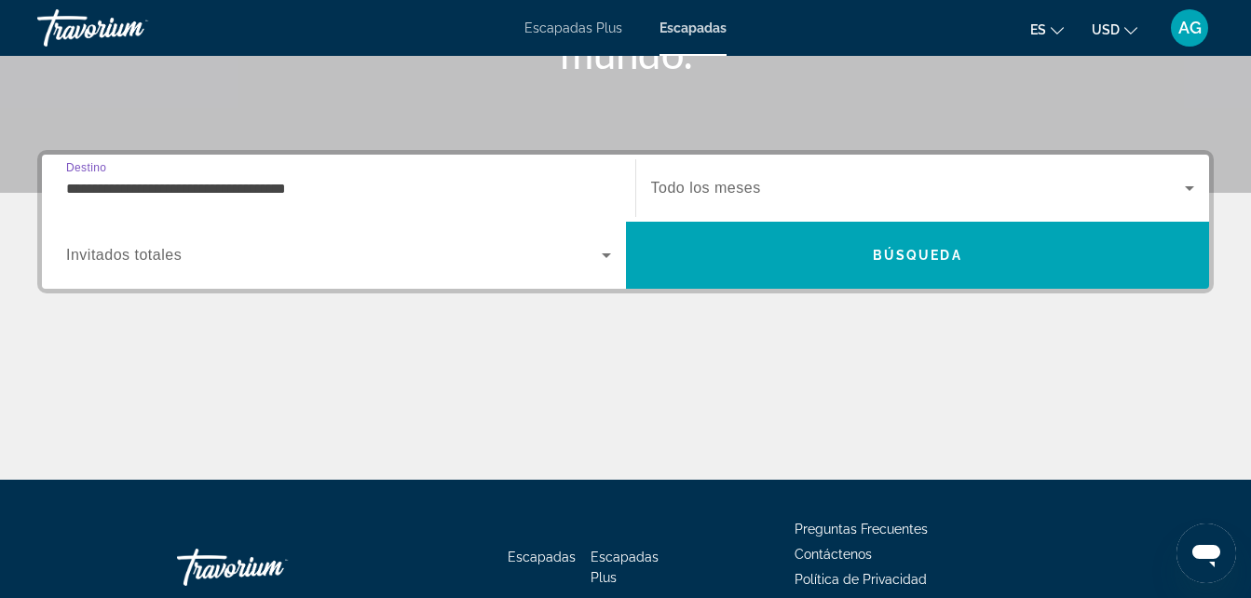
click at [289, 100] on section "**********" at bounding box center [625, 57] width 1251 height 846
drag, startPoint x: 289, startPoint y: 100, endPoint x: 175, endPoint y: 58, distance: 121.1
click at [92, 194] on input "**********" at bounding box center [338, 189] width 545 height 22
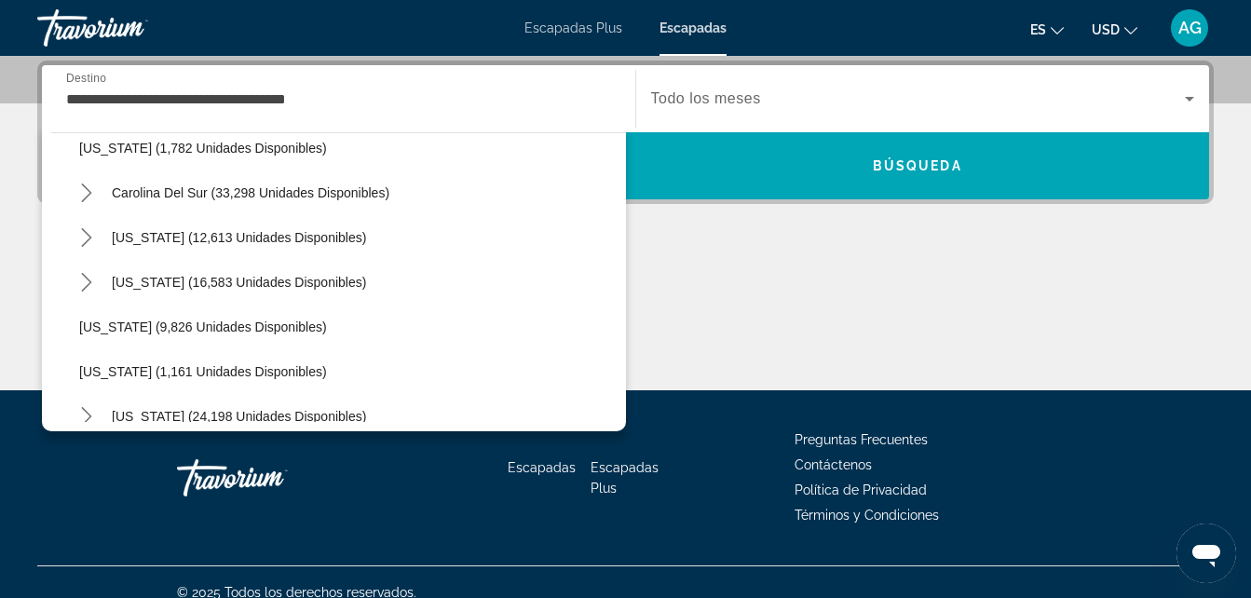
scroll to position [1589, 0]
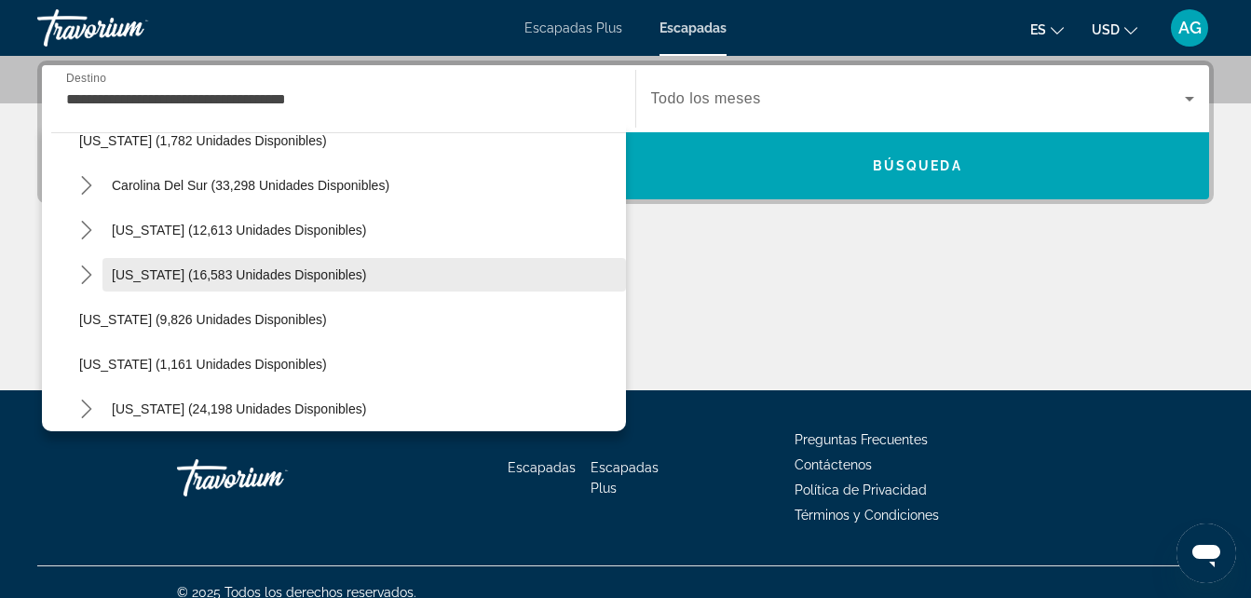
click at [227, 278] on span "Texas (16,583 unidades disponibles)" at bounding box center [239, 274] width 254 height 15
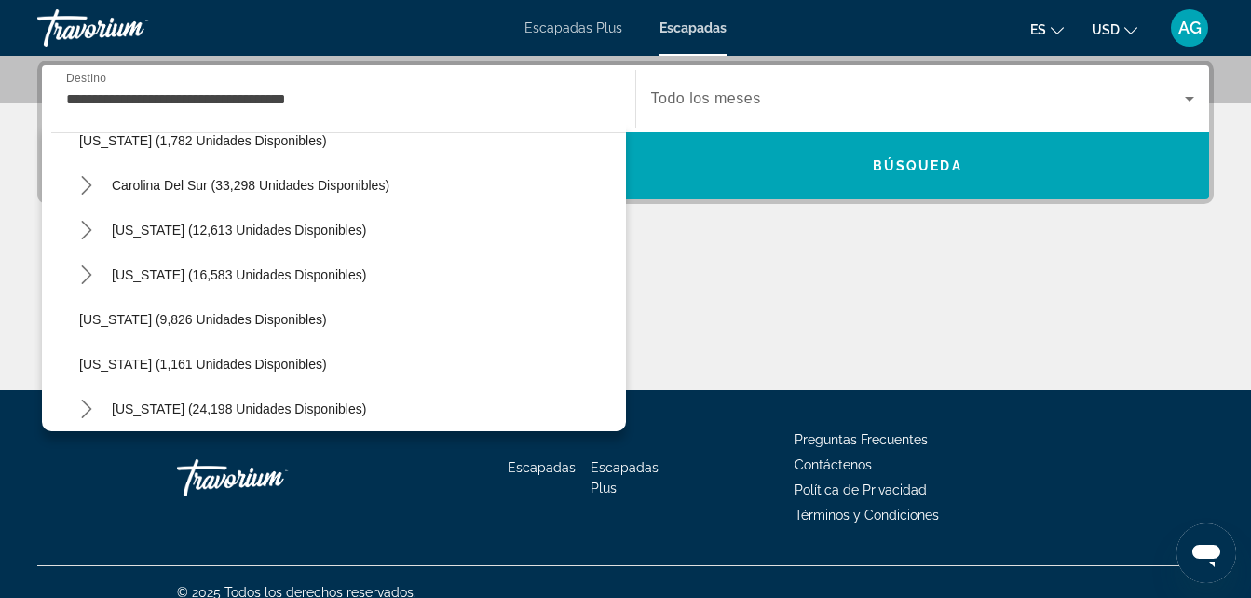
type input "**********"
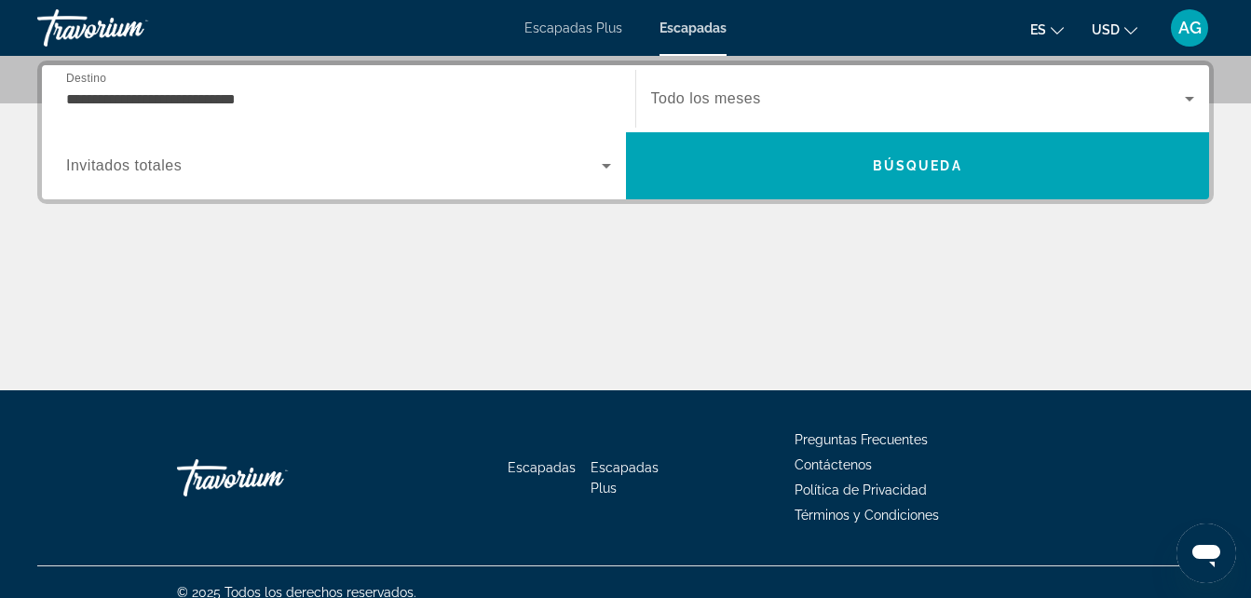
click at [227, 278] on div "Contenido principal" at bounding box center [625, 321] width 1176 height 140
click at [607, 163] on icon "Widget de búsqueda" at bounding box center [606, 166] width 22 height 22
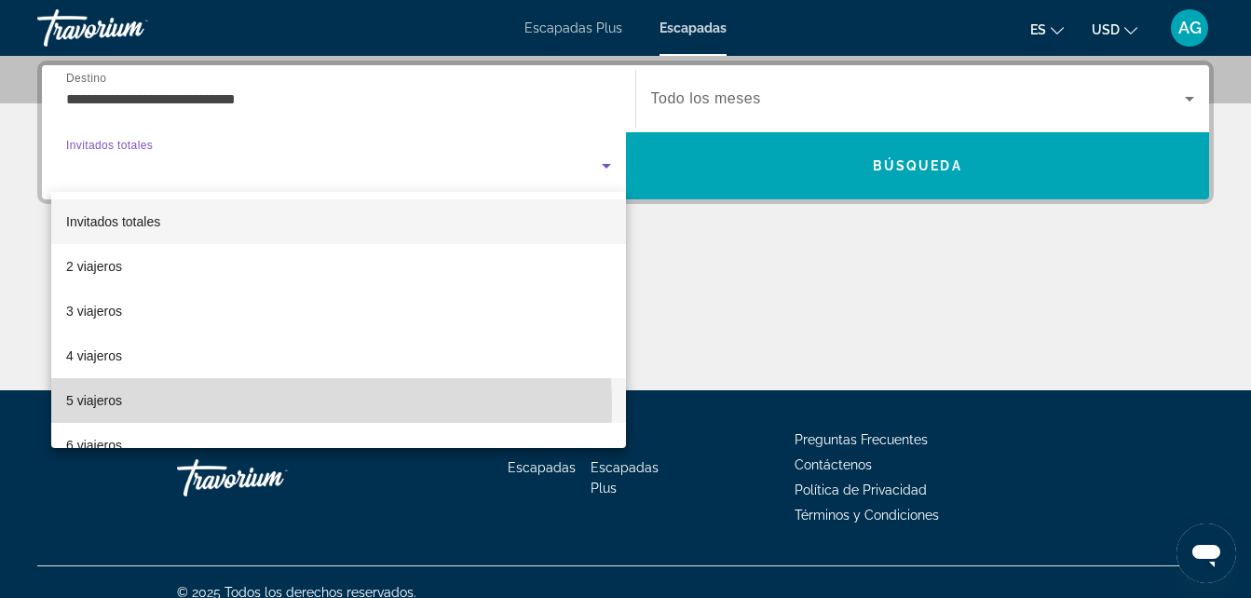
click at [121, 408] on span "5 viajeros" at bounding box center [94, 400] width 56 height 22
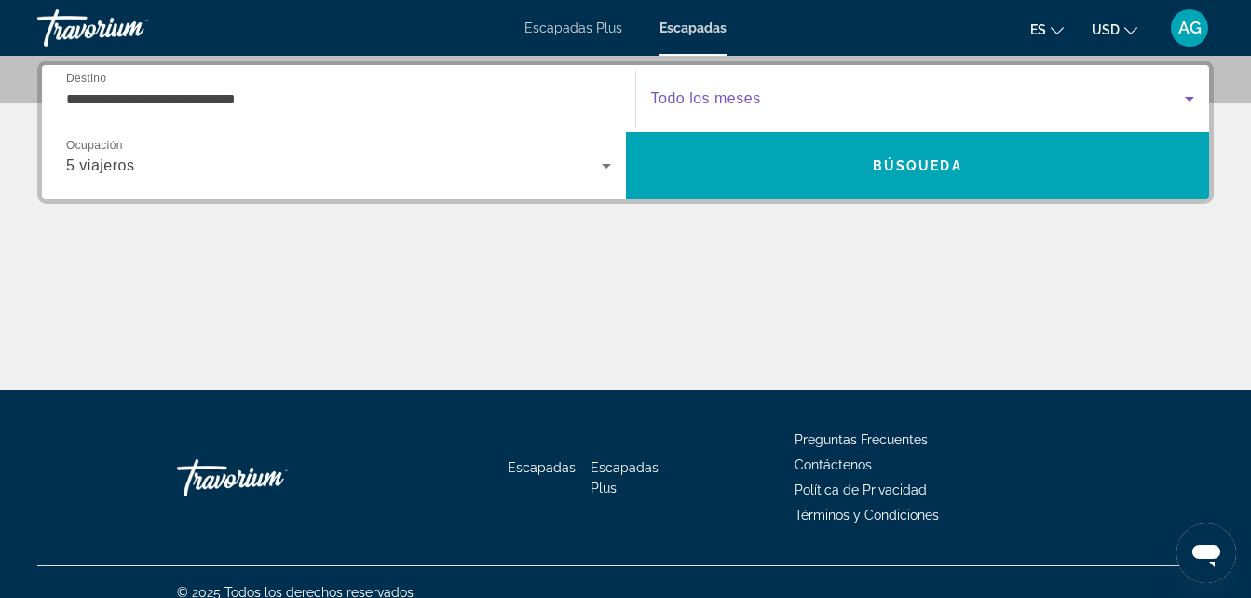
click at [1188, 97] on icon "Widget de búsqueda" at bounding box center [1189, 99] width 9 height 5
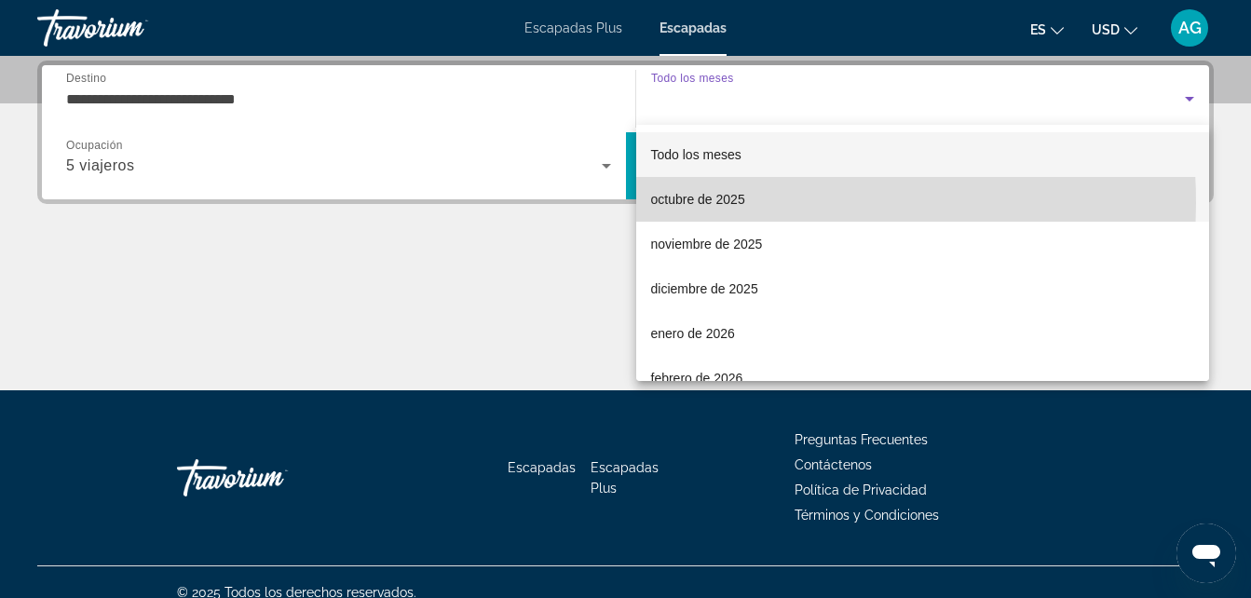
click at [695, 203] on font "octubre de 2025" at bounding box center [698, 199] width 94 height 15
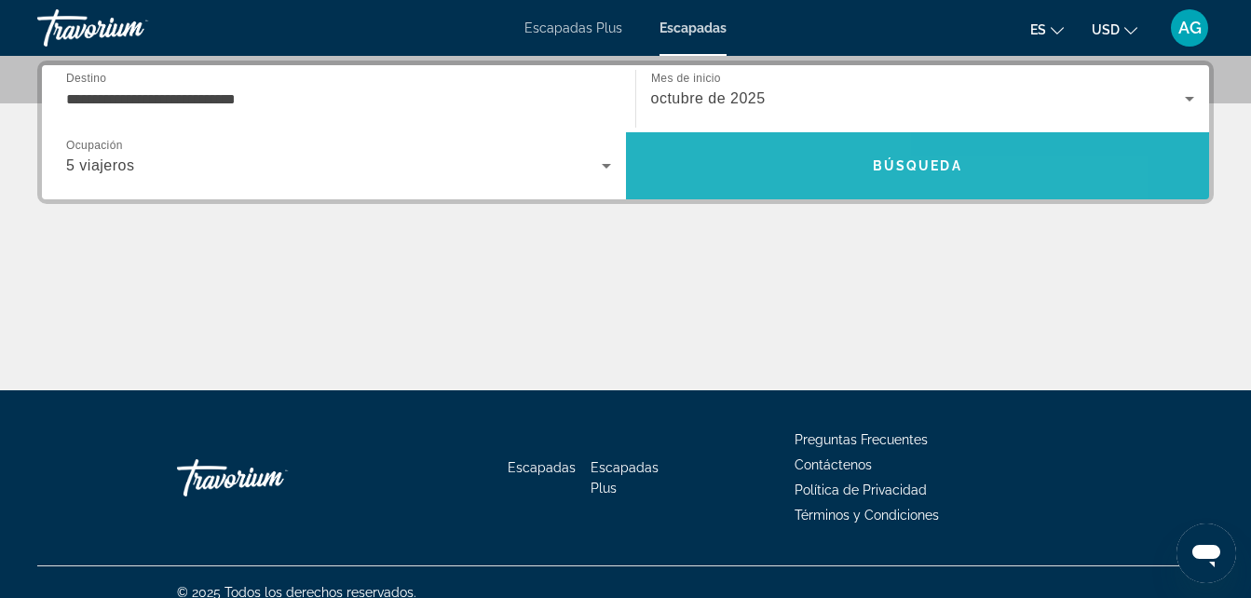
click at [706, 188] on span "Buscar" at bounding box center [918, 165] width 584 height 67
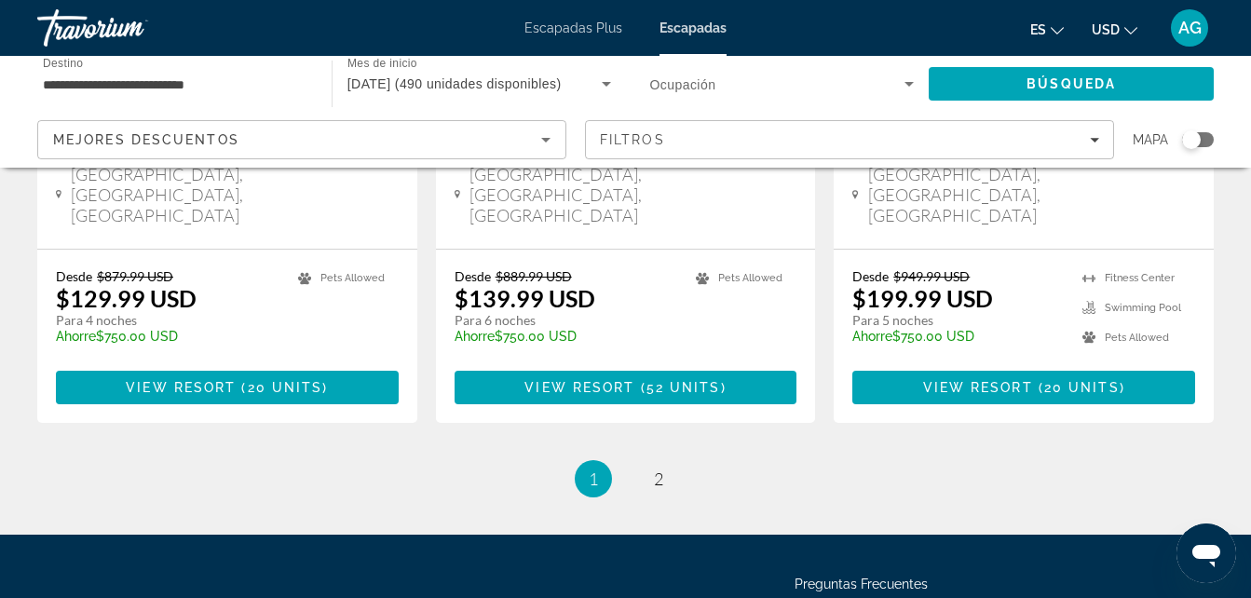
scroll to position [2583, 0]
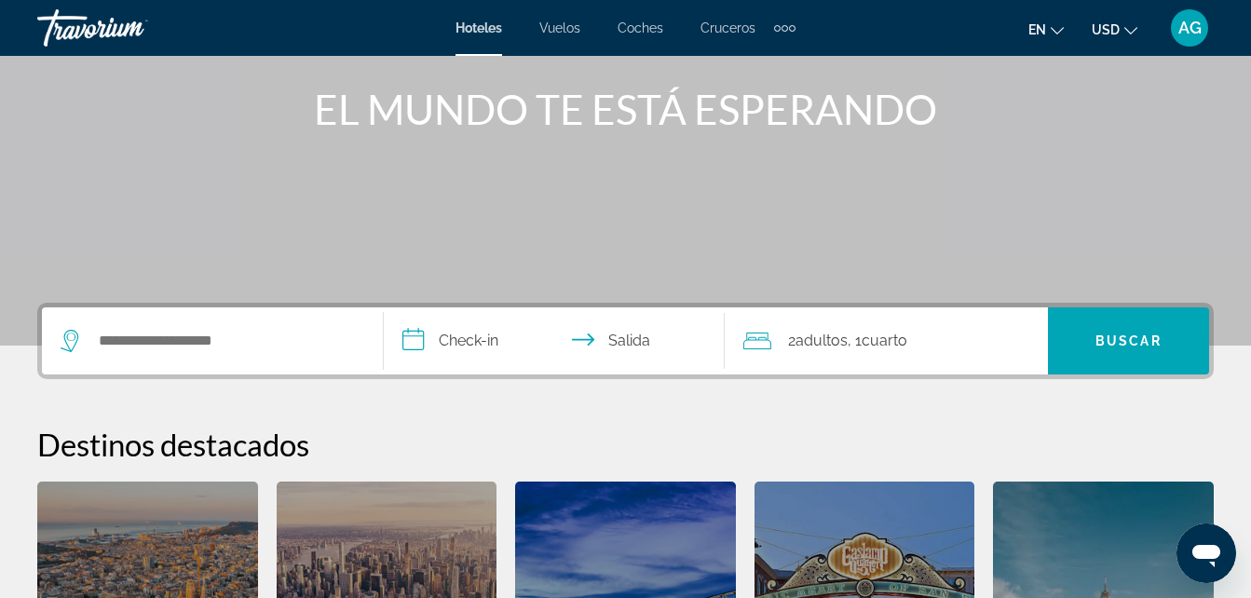
scroll to position [224, 0]
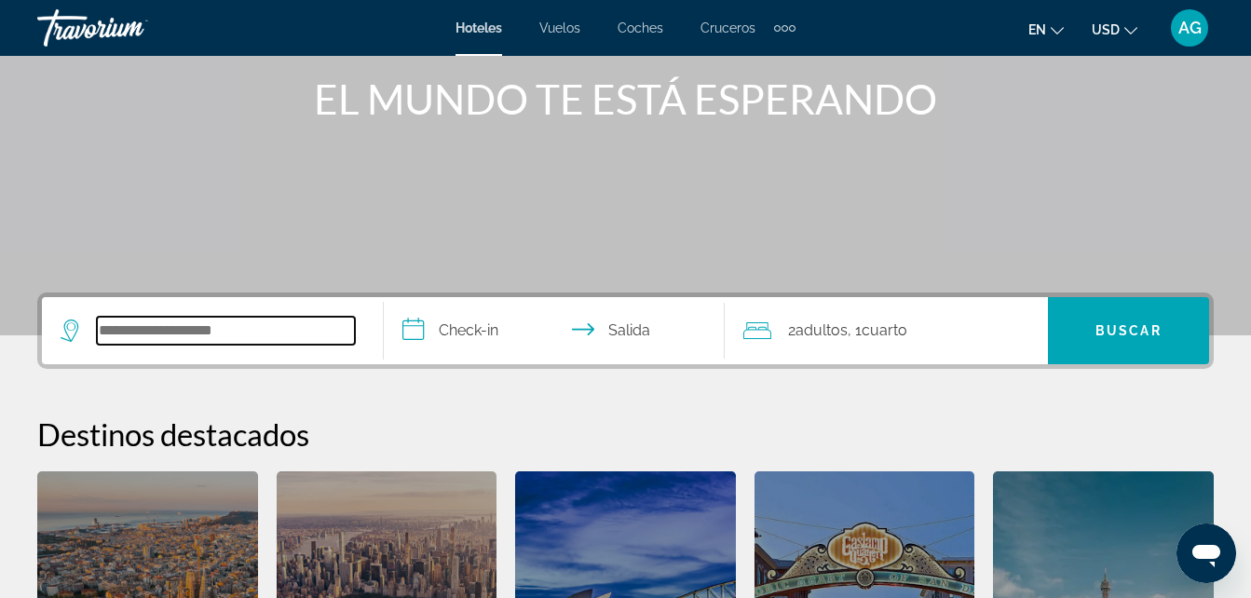
click at [143, 335] on input "Buscar destino de hotel" at bounding box center [226, 331] width 258 height 28
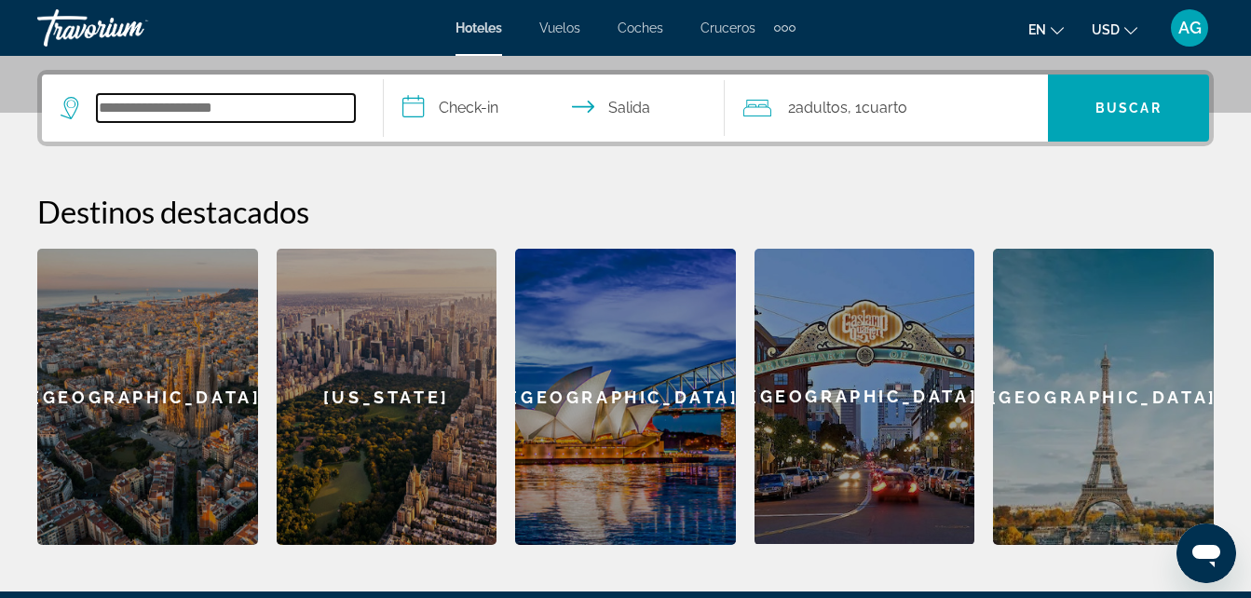
scroll to position [455, 0]
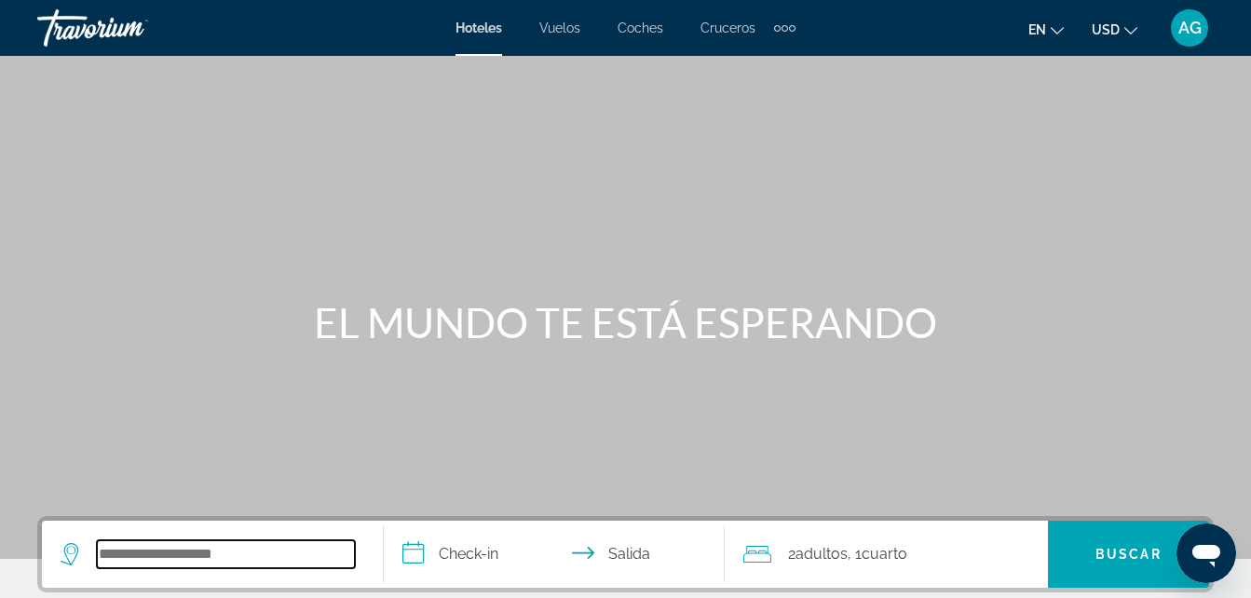
click at [120, 547] on input "Buscar destino de hotel" at bounding box center [226, 554] width 258 height 28
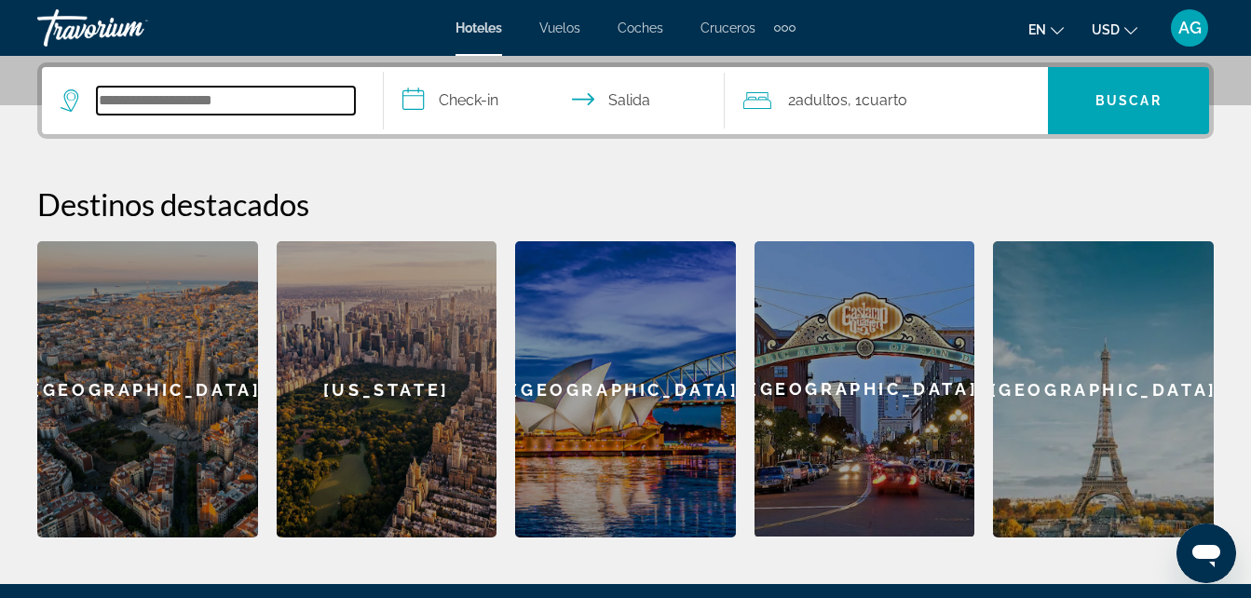
scroll to position [455, 0]
